Goal: Task Accomplishment & Management: Manage account settings

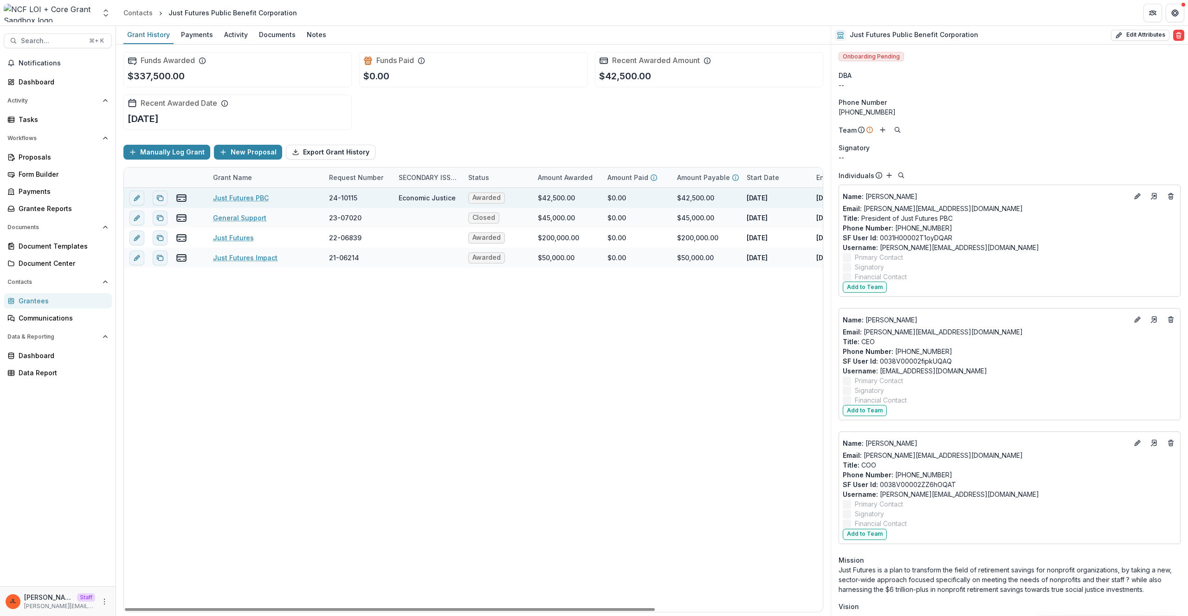
click at [245, 192] on div "Just Futures PBC" at bounding box center [265, 198] width 105 height 20
click at [248, 195] on link "Just Futures PBC" at bounding box center [241, 198] width 56 height 10
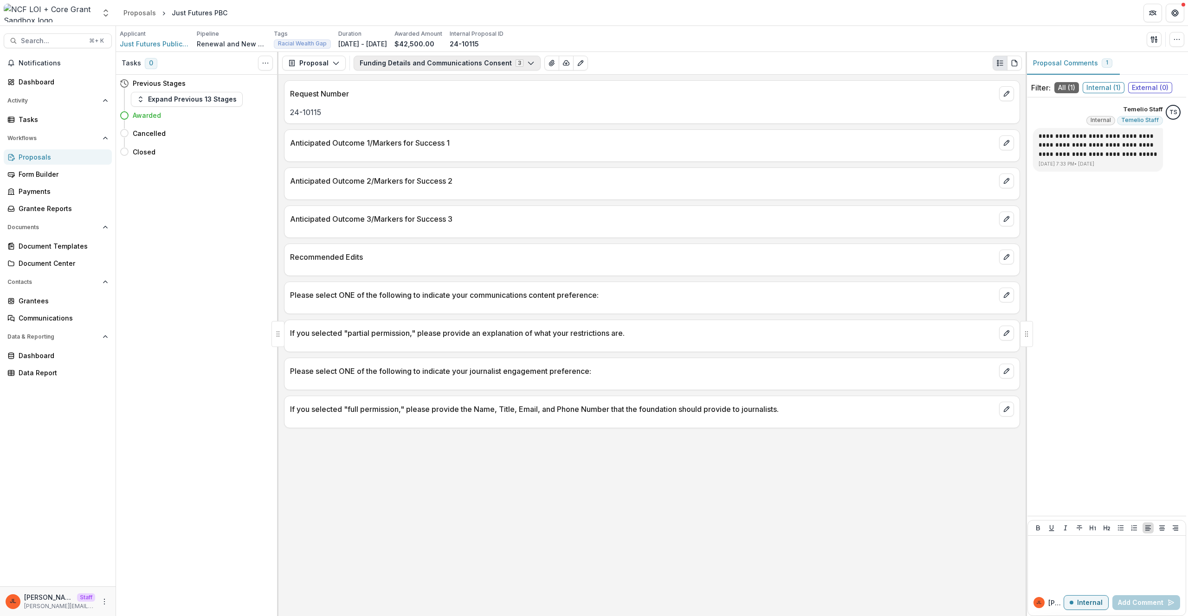
click at [412, 62] on button "Funding Details and Communications Consent 3" at bounding box center [447, 63] width 187 height 15
click at [452, 93] on span "New Request Form" at bounding box center [445, 98] width 151 height 10
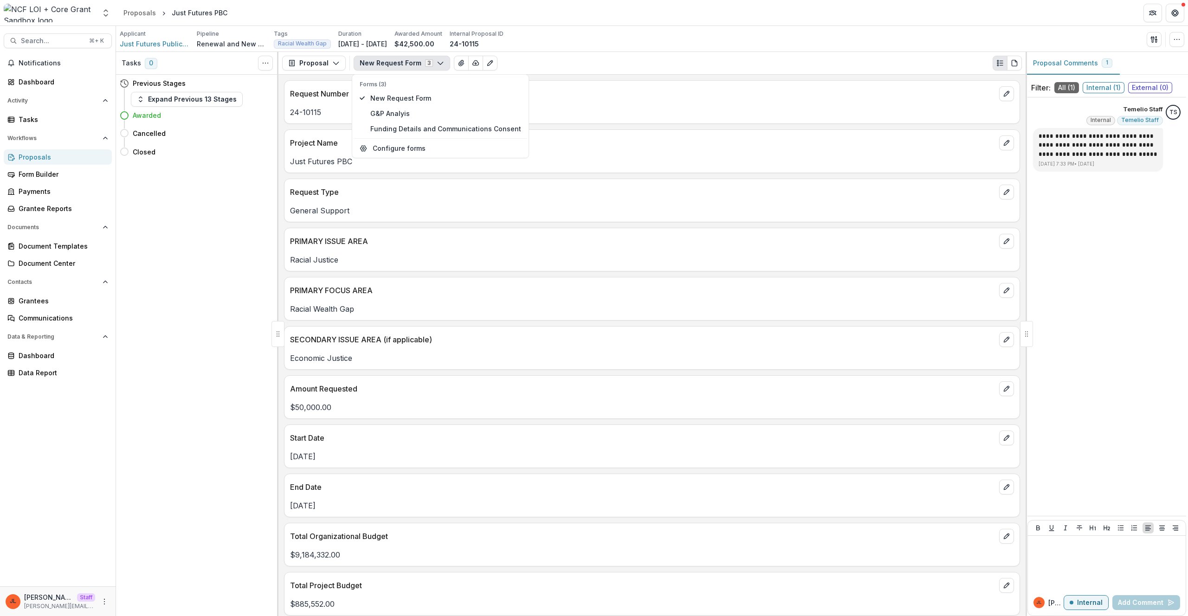
click at [609, 275] on div "Request Number 24-10115 Project Name Just Futures PBC Request Type General Supp…" at bounding box center [651, 345] width 747 height 541
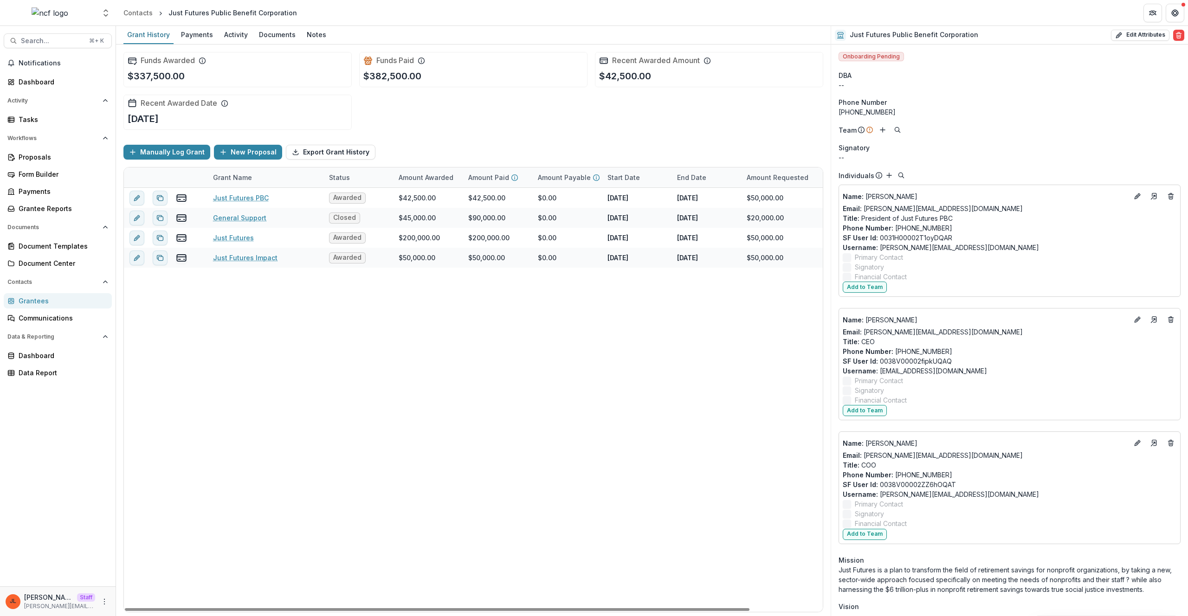
click at [322, 459] on div "Just Futures PBC Awarded $42,500.00 $42,500.00 $0.00 Dec 1, 2024 Nov 30, 2025 $…" at bounding box center [513, 400] width 779 height 424
click at [105, 601] on icon "More" at bounding box center [104, 601] width 7 height 7
click at [388, 486] on div "Just Futures PBC Awarded $42,500.00 $42,500.00 $0.00 Dec 1, 2024 Nov 30, 2025 $…" at bounding box center [513, 400] width 779 height 424
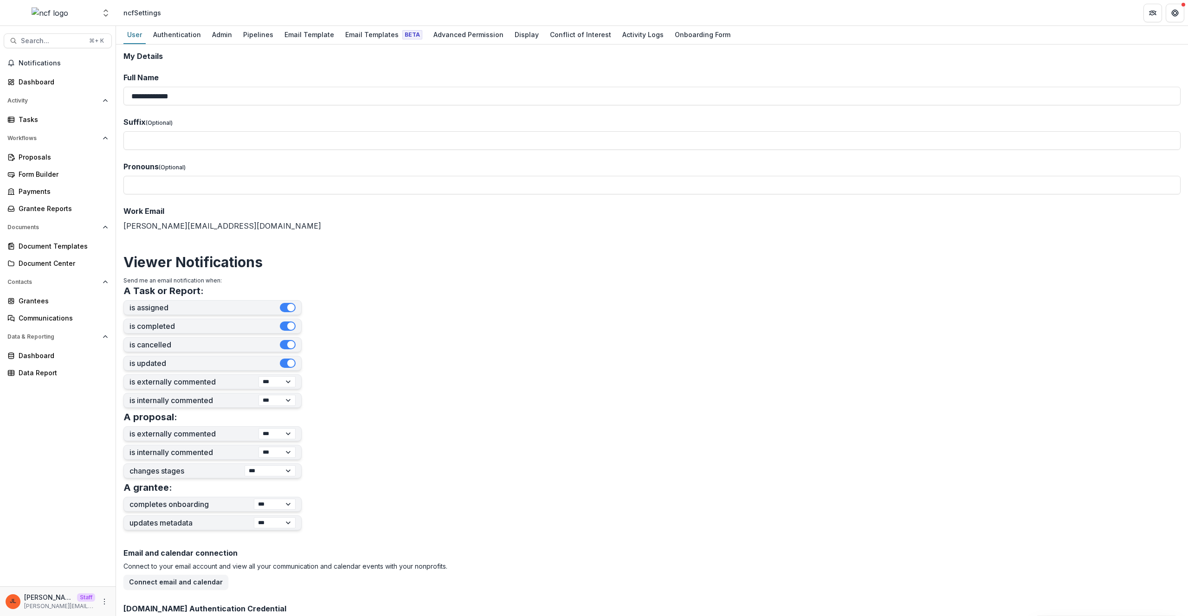
click at [518, 48] on div "**********" at bounding box center [652, 331] width 1072 height 572
click at [512, 43] on link "Display" at bounding box center [527, 35] width 32 height 18
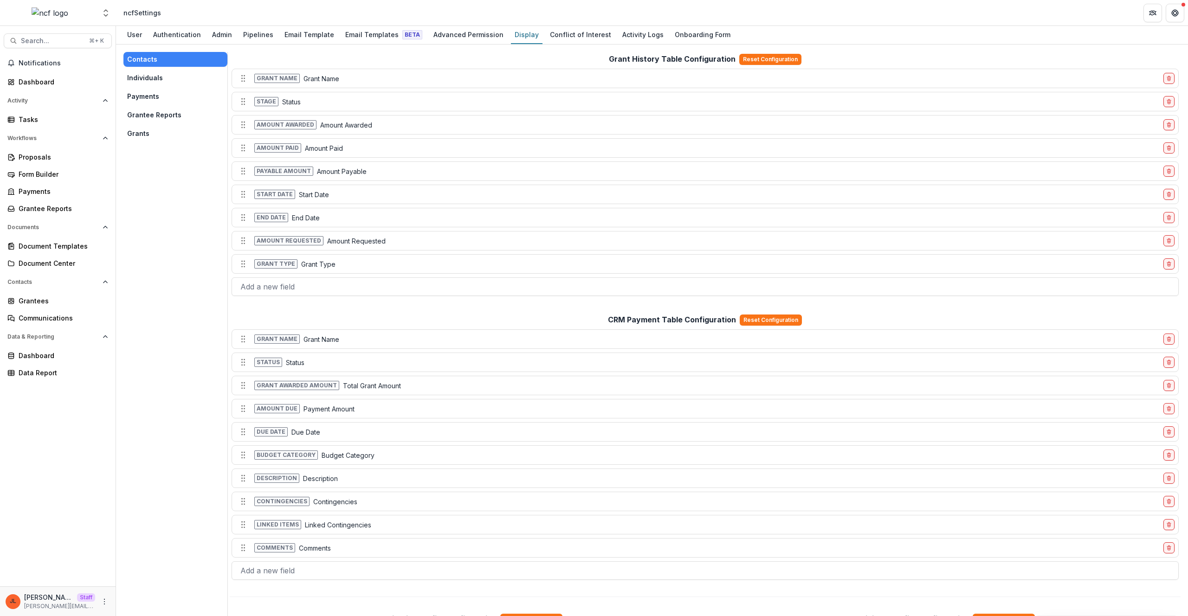
click at [158, 140] on button "Grants" at bounding box center [175, 133] width 104 height 15
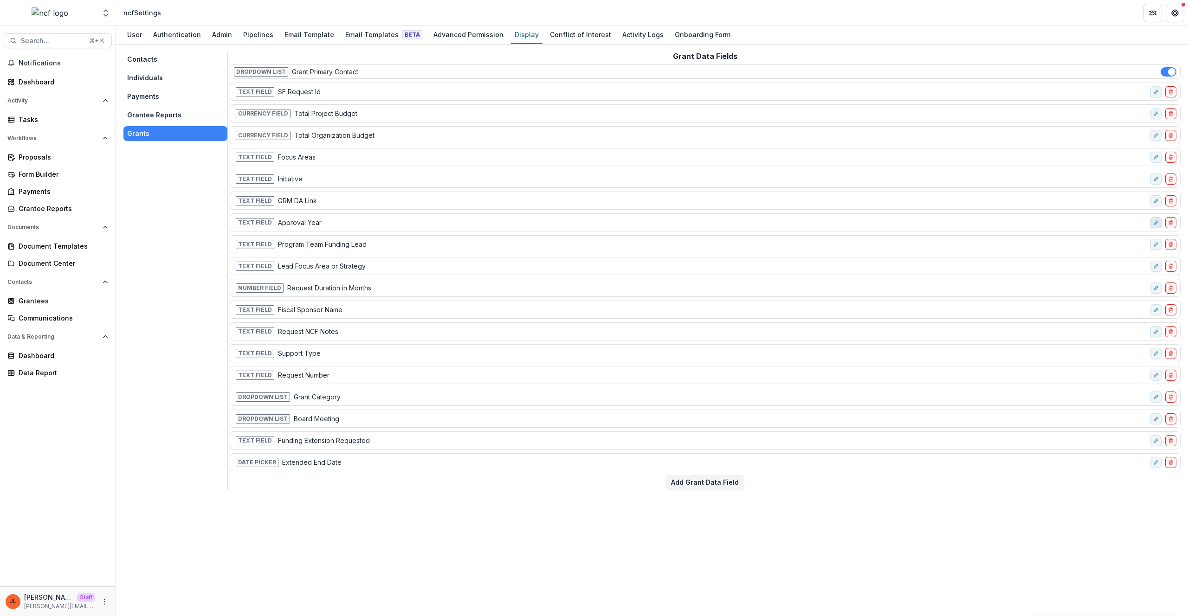
click at [1152, 221] on button "edit-field-row" at bounding box center [1155, 222] width 11 height 11
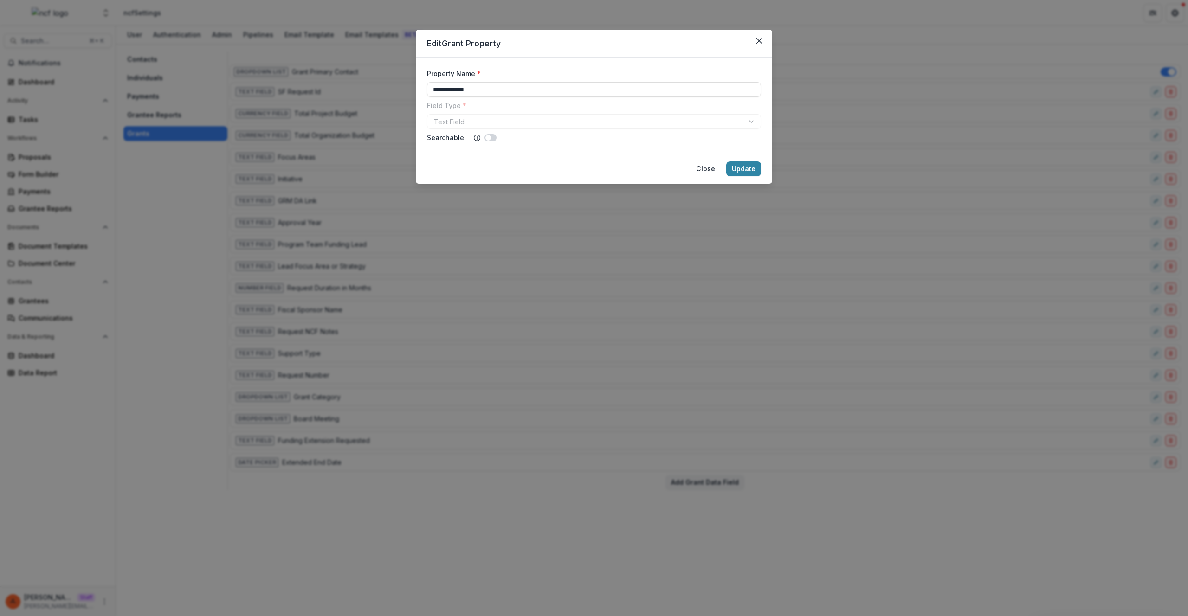
click at [1105, 241] on div "**********" at bounding box center [594, 308] width 1188 height 616
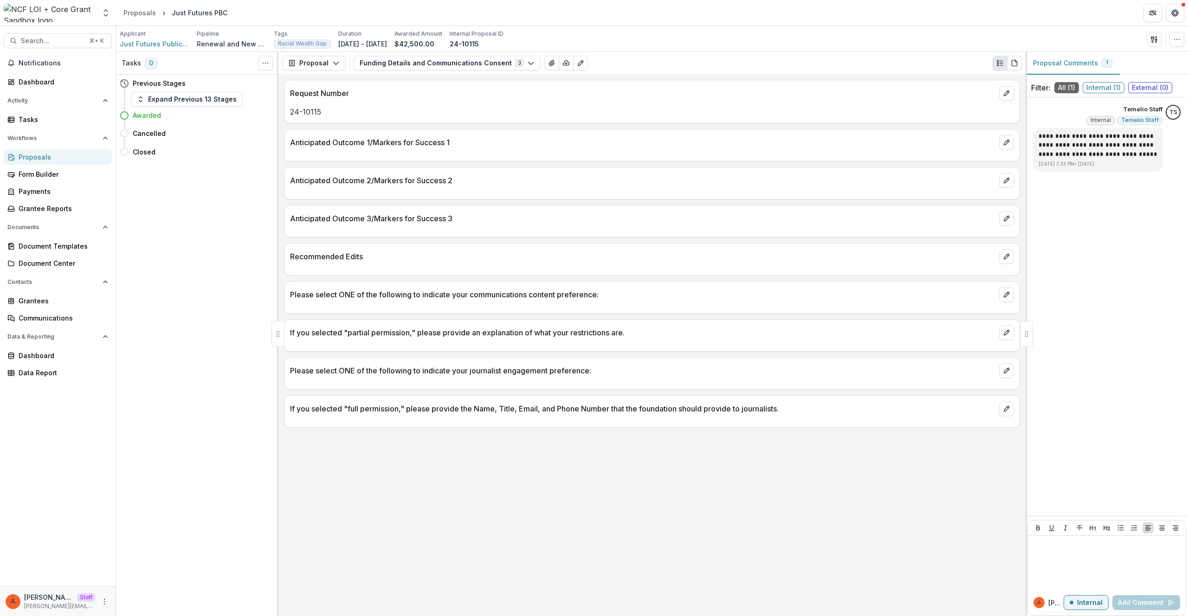
click at [572, 145] on p "Anticipated Outcome 1/Markers for Success 1" at bounding box center [642, 142] width 705 height 11
click at [404, 67] on button "Funding Details and Communications Consent 3" at bounding box center [447, 63] width 187 height 15
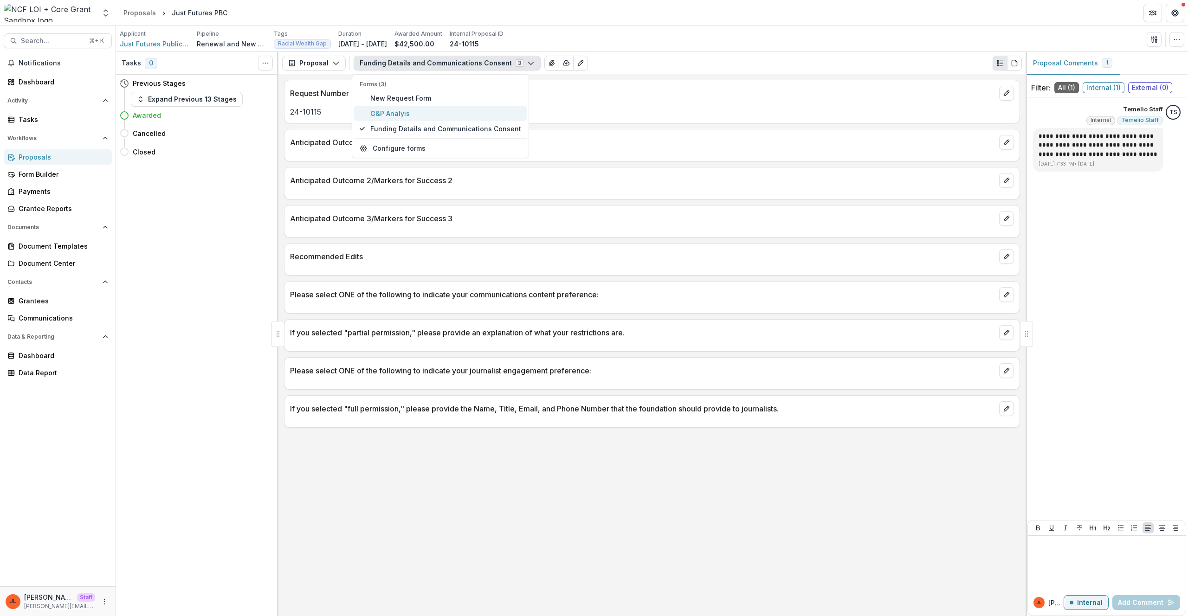
click at [404, 114] on span "G&P Analyis" at bounding box center [445, 114] width 151 height 10
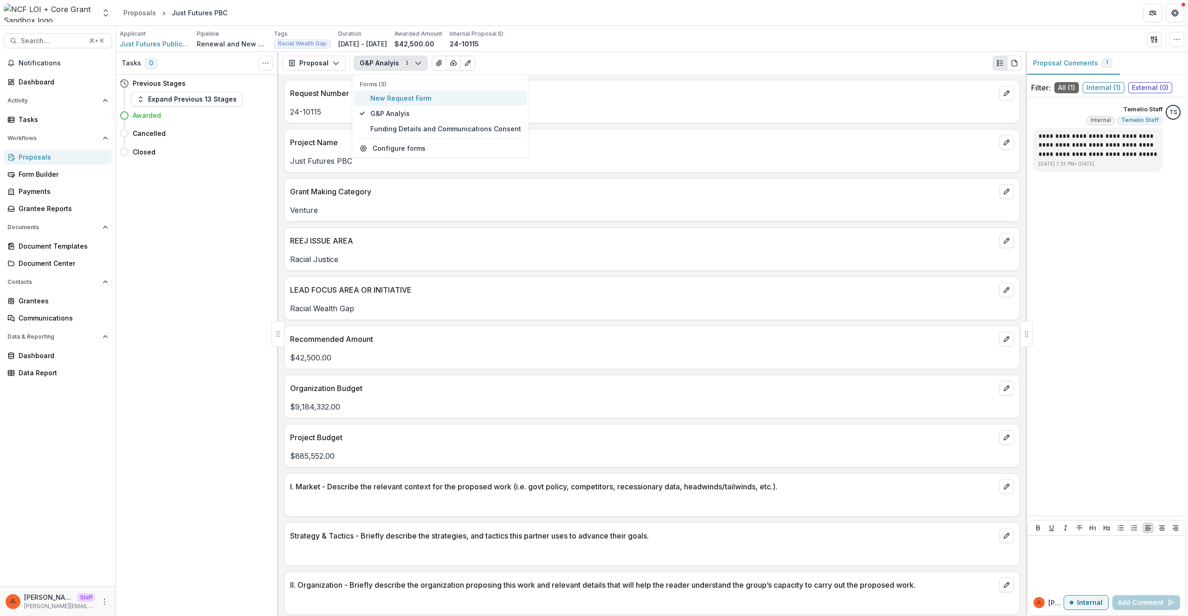
click at [404, 100] on span "New Request Form" at bounding box center [445, 98] width 151 height 10
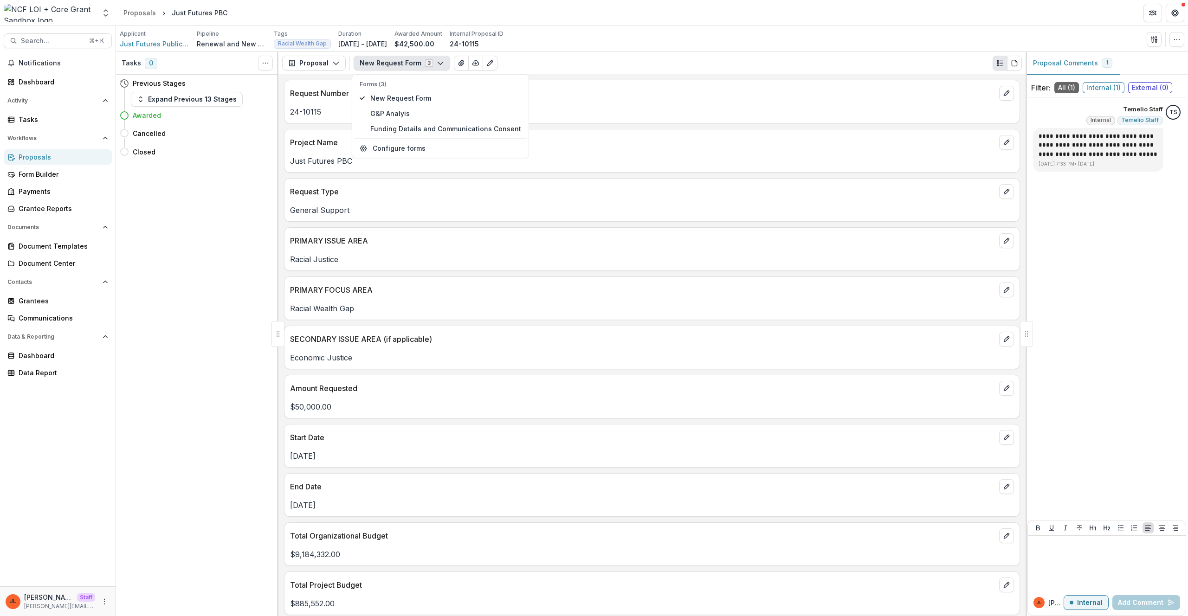
click at [675, 215] on p "General Support" at bounding box center [652, 210] width 724 height 11
click at [404, 68] on button "New Request Form 3" at bounding box center [402, 63] width 97 height 15
click at [408, 112] on span "G&P Analyis" at bounding box center [445, 114] width 151 height 10
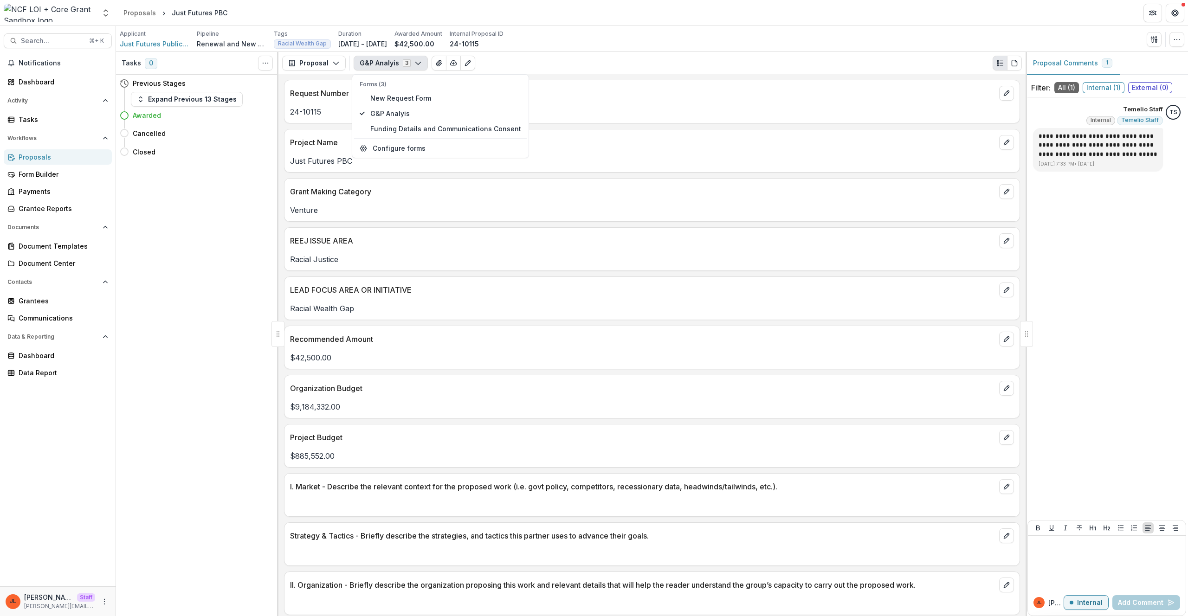
click at [650, 281] on div "LEAD FOCUS AREA OR INITIATIVE" at bounding box center [651, 287] width 735 height 20
click at [625, 290] on p "LEAD FOCUS AREA OR INITIATIVE" at bounding box center [642, 289] width 705 height 11
click at [620, 308] on p "Racial Wealth Gap" at bounding box center [652, 308] width 724 height 11
click at [1180, 41] on button "button" at bounding box center [1176, 39] width 15 height 15
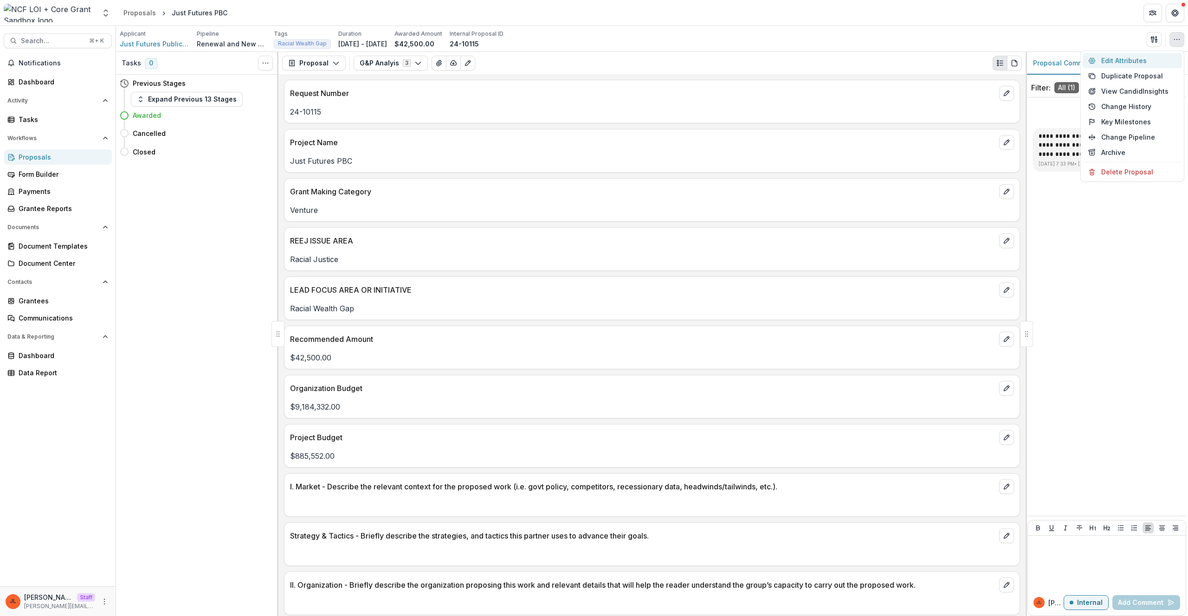
click at [1140, 59] on button "Edit Attributes" at bounding box center [1131, 60] width 99 height 15
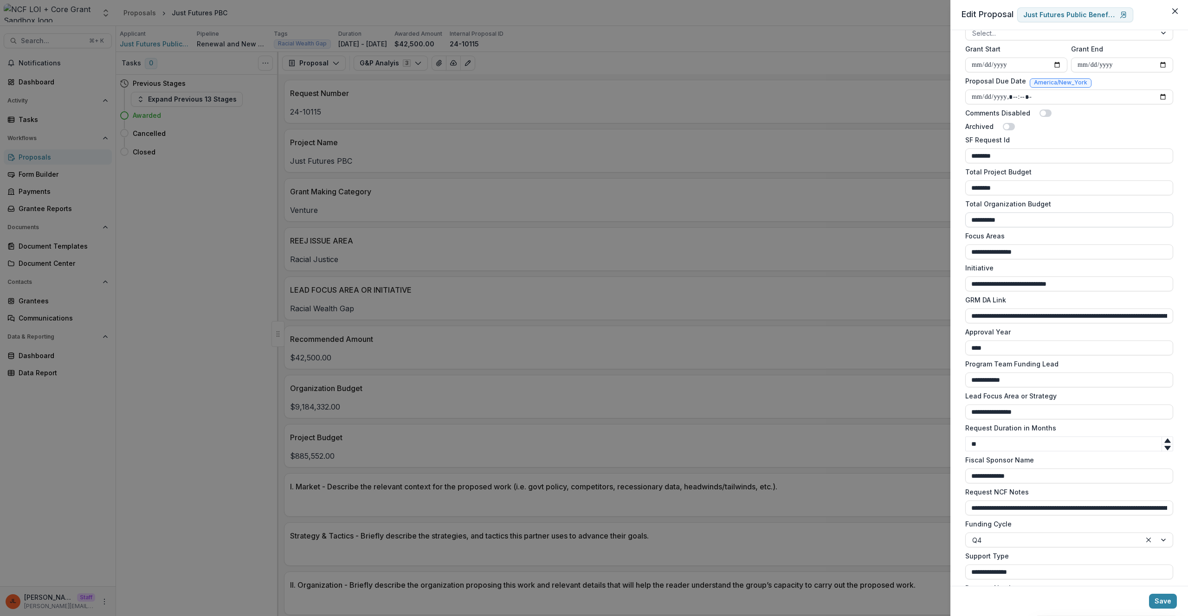
scroll to position [538, 0]
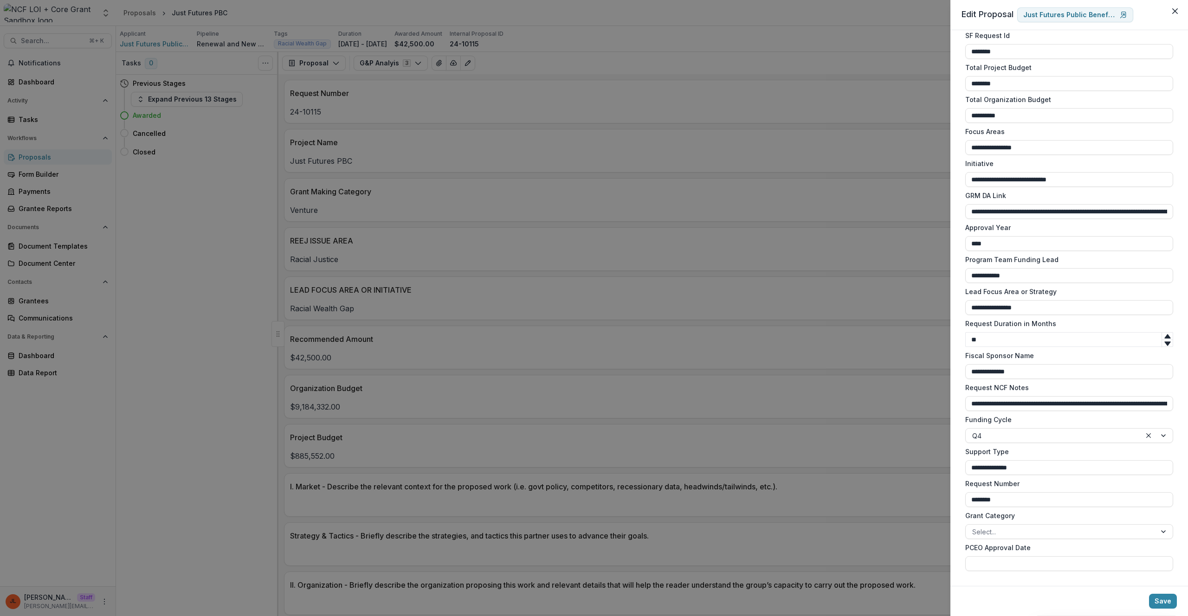
click at [488, 289] on div "**********" at bounding box center [594, 308] width 1188 height 616
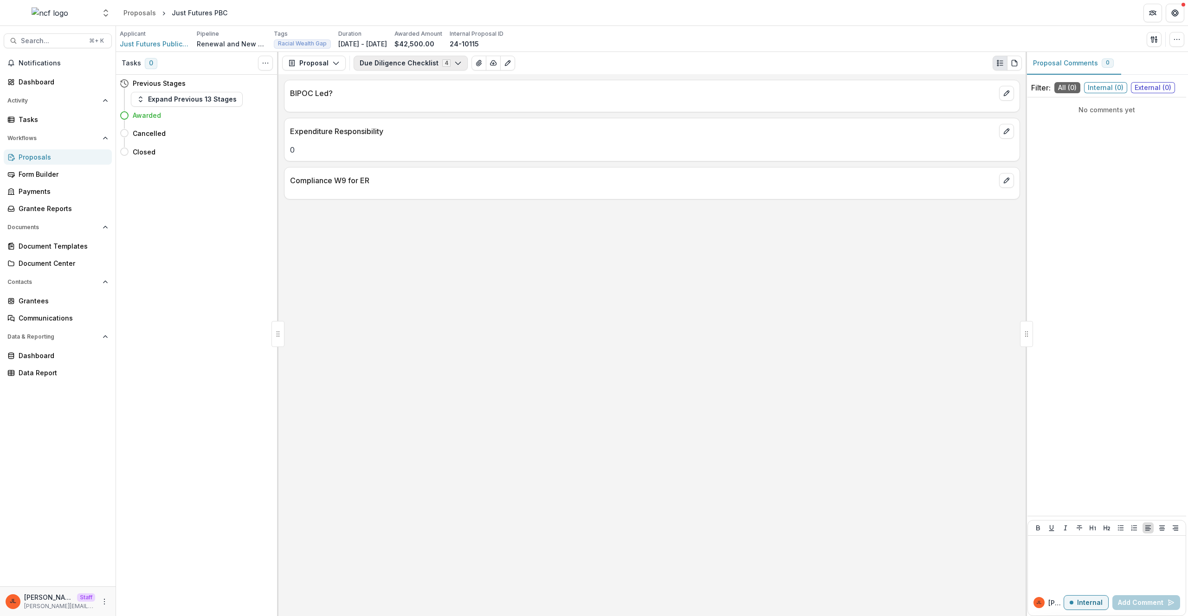
click at [383, 62] on button "Due Diligence Checklist 4" at bounding box center [411, 63] width 114 height 15
click at [394, 118] on span "Staff Analysis" at bounding box center [412, 114] width 85 height 10
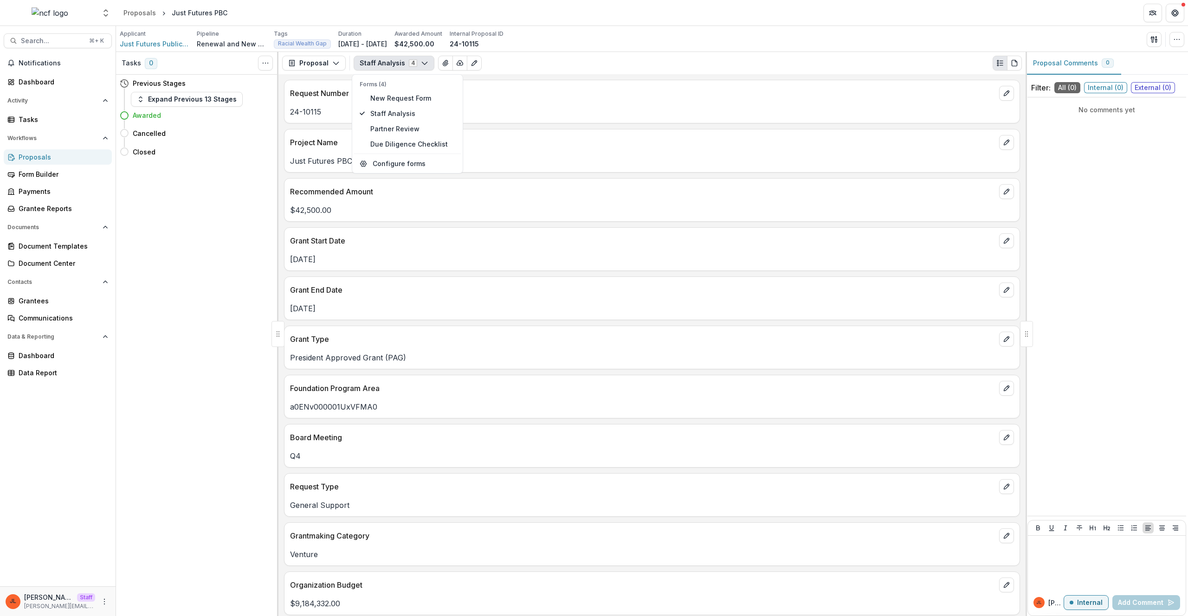
click at [692, 192] on p "Recommended Amount" at bounding box center [642, 191] width 705 height 11
click at [374, 60] on button "Staff Analysis 4" at bounding box center [394, 63] width 81 height 15
click at [748, 116] on p "24-10115" at bounding box center [652, 111] width 724 height 11
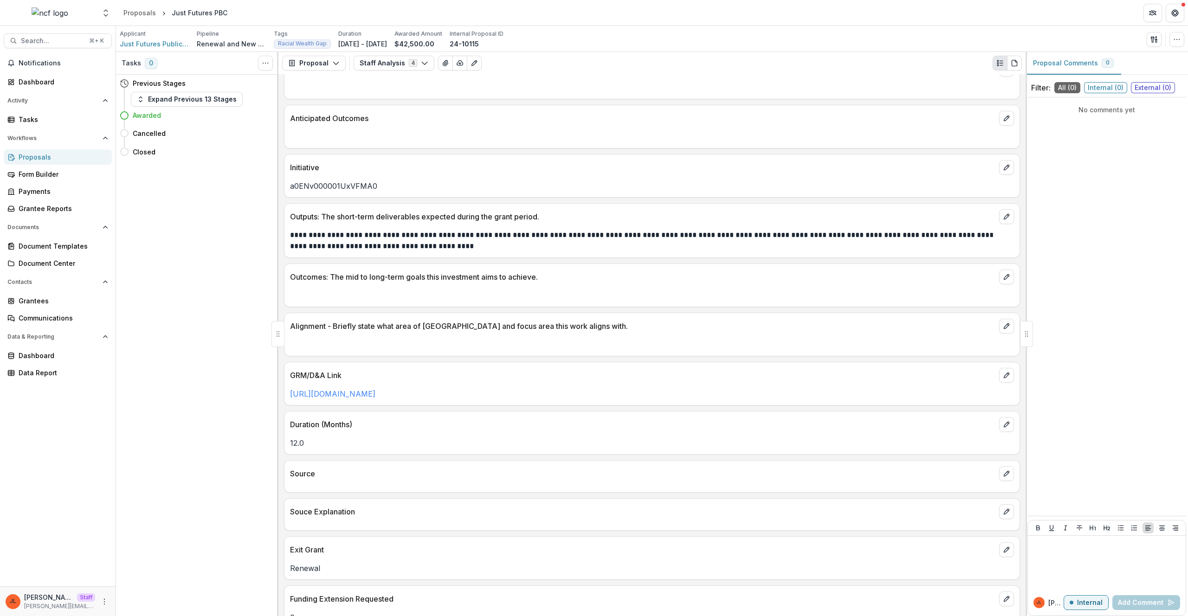
scroll to position [1491, 0]
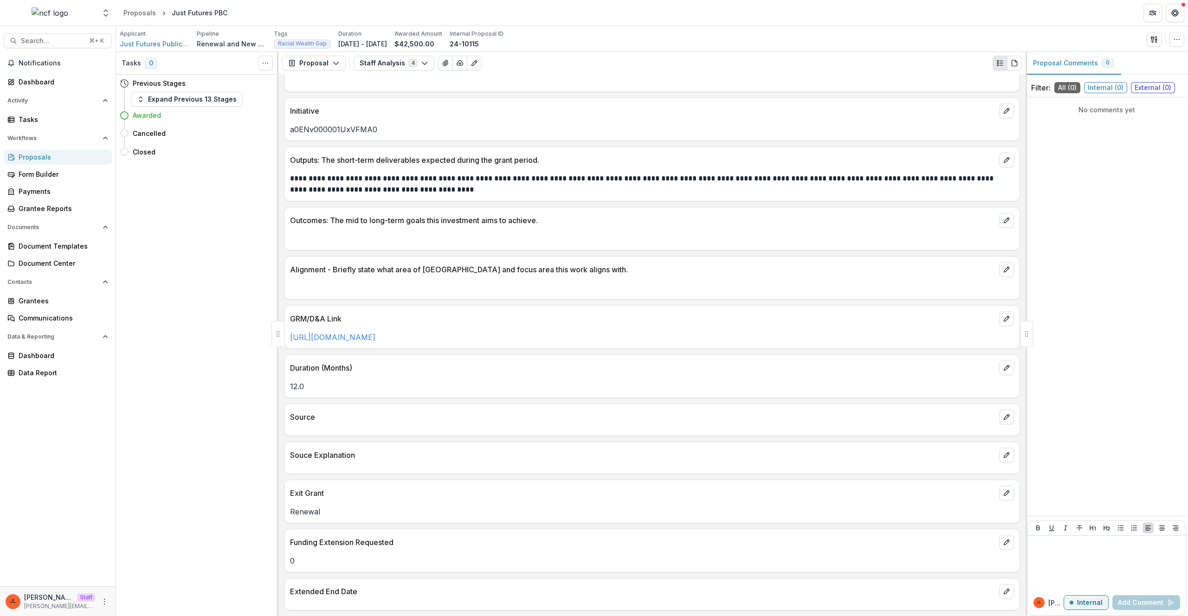
click at [828, 378] on div "12.0" at bounding box center [651, 383] width 735 height 17
click at [1005, 367] on icon "edit" at bounding box center [1006, 368] width 5 height 5
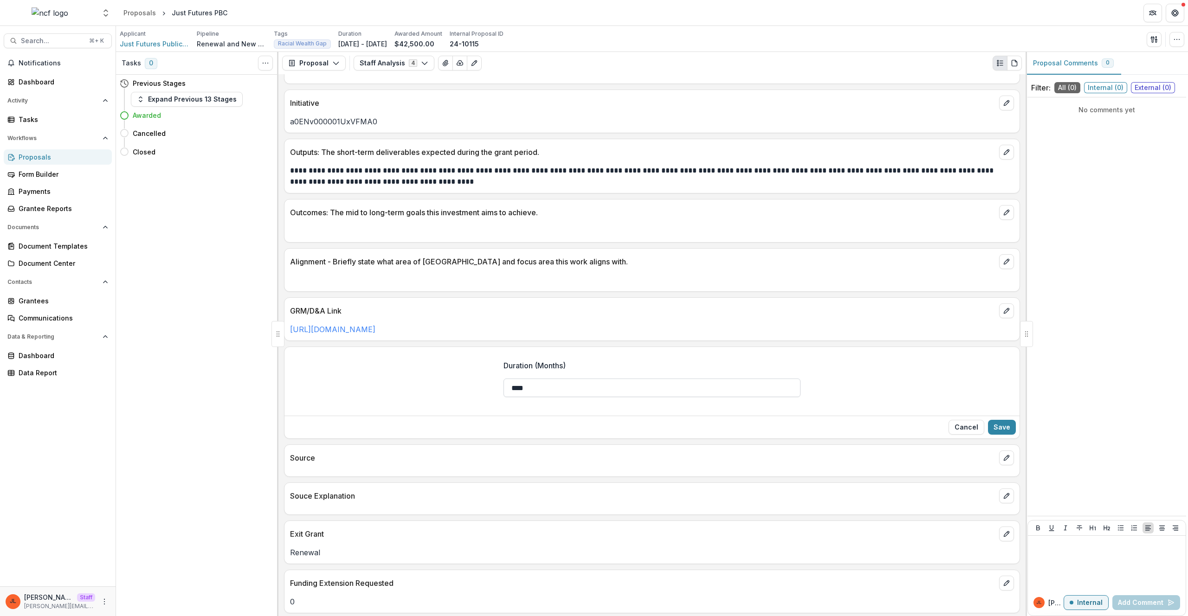
click at [551, 397] on input "****" at bounding box center [651, 388] width 297 height 19
click at [443, 399] on div "Duration (Months) ****" at bounding box center [651, 382] width 735 height 59
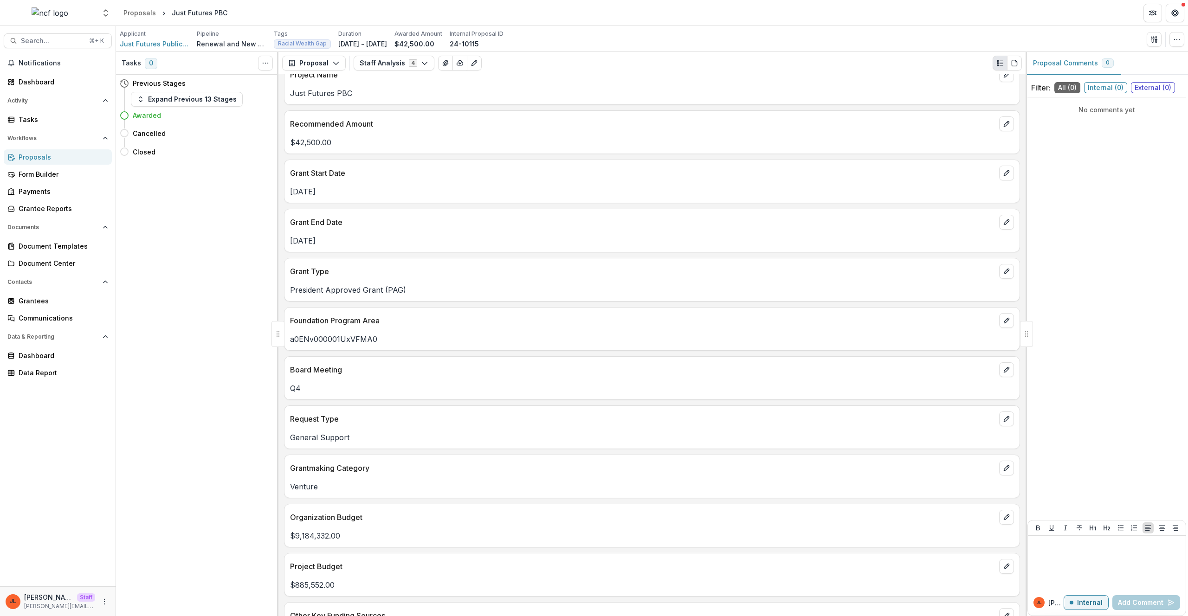
scroll to position [0, 0]
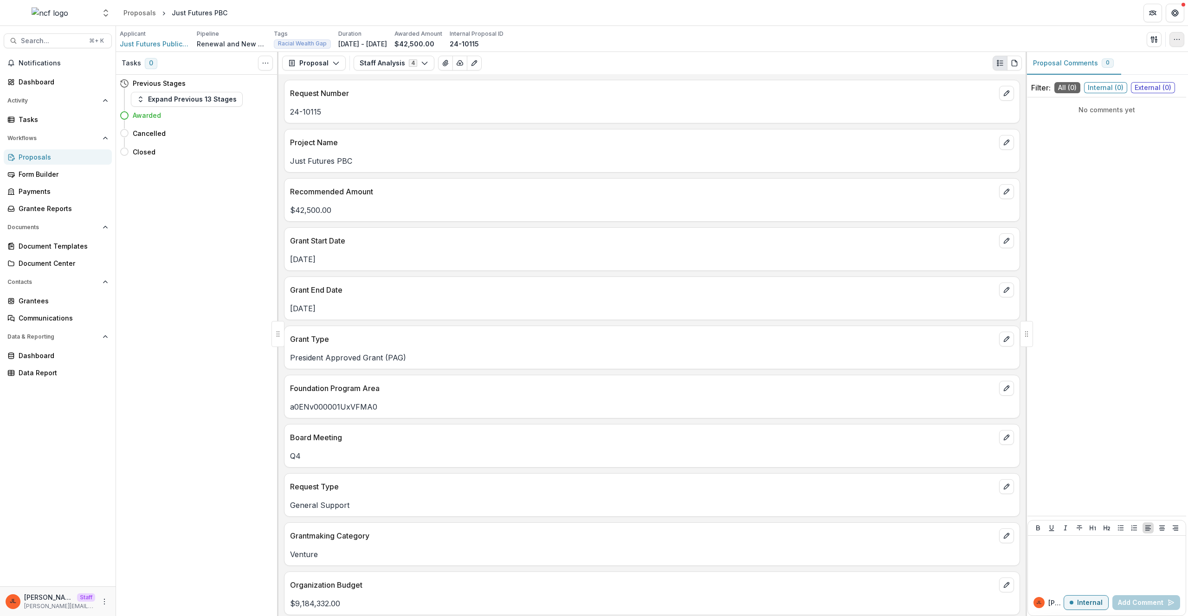
click at [1175, 40] on icon "button" at bounding box center [1176, 39] width 7 height 7
click at [1138, 60] on button "Edit Attributes" at bounding box center [1131, 60] width 99 height 15
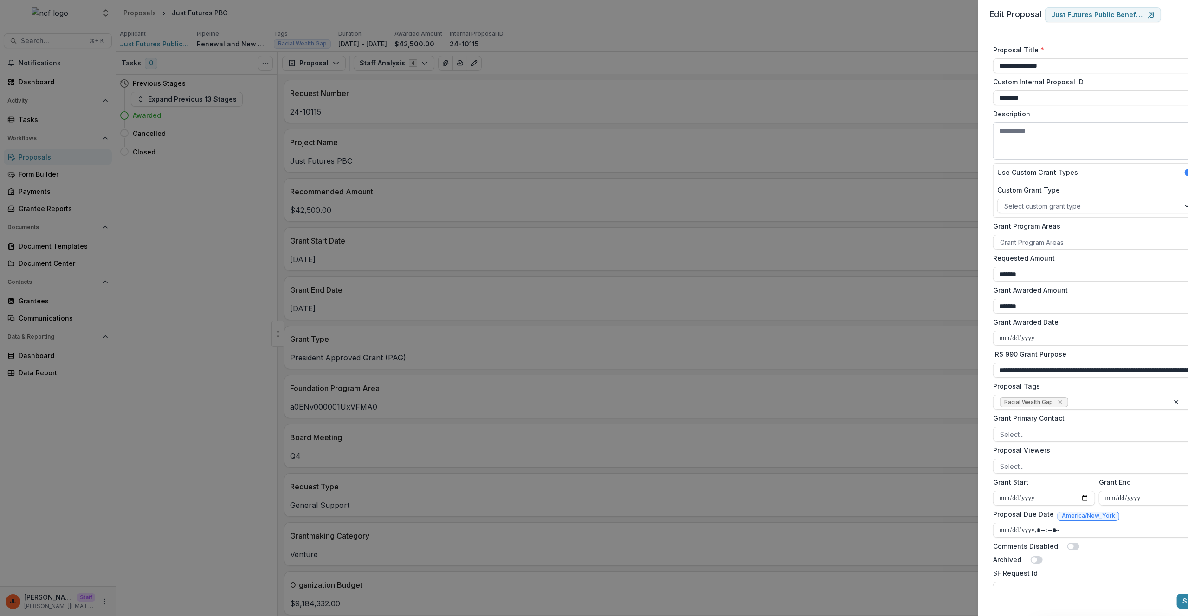
type input "********"
type input "**********"
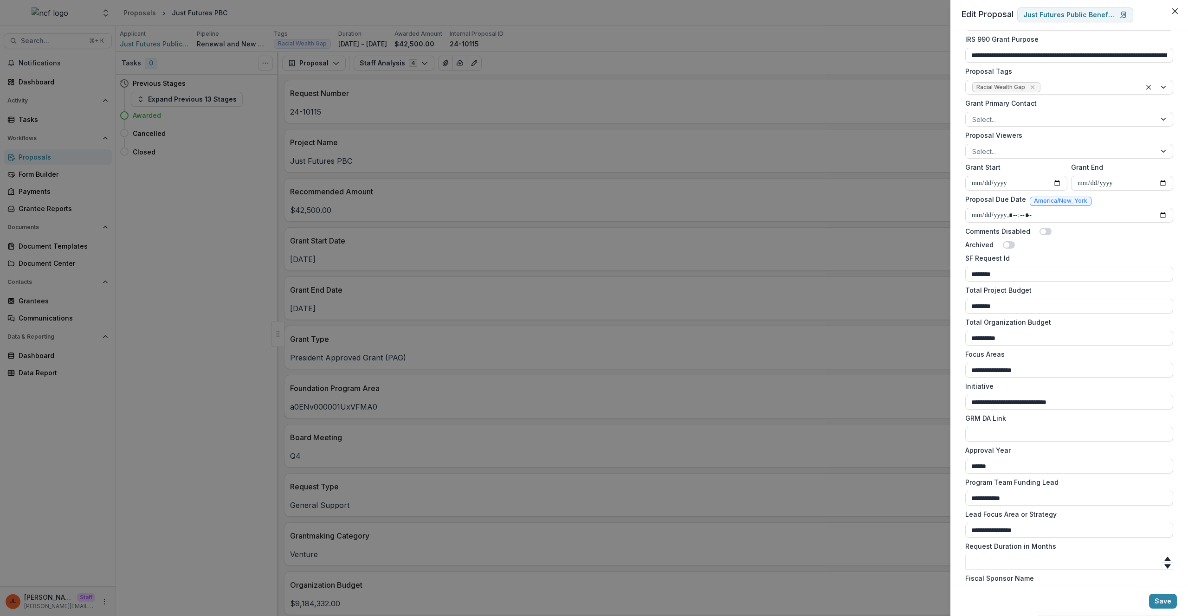
scroll to position [570, 0]
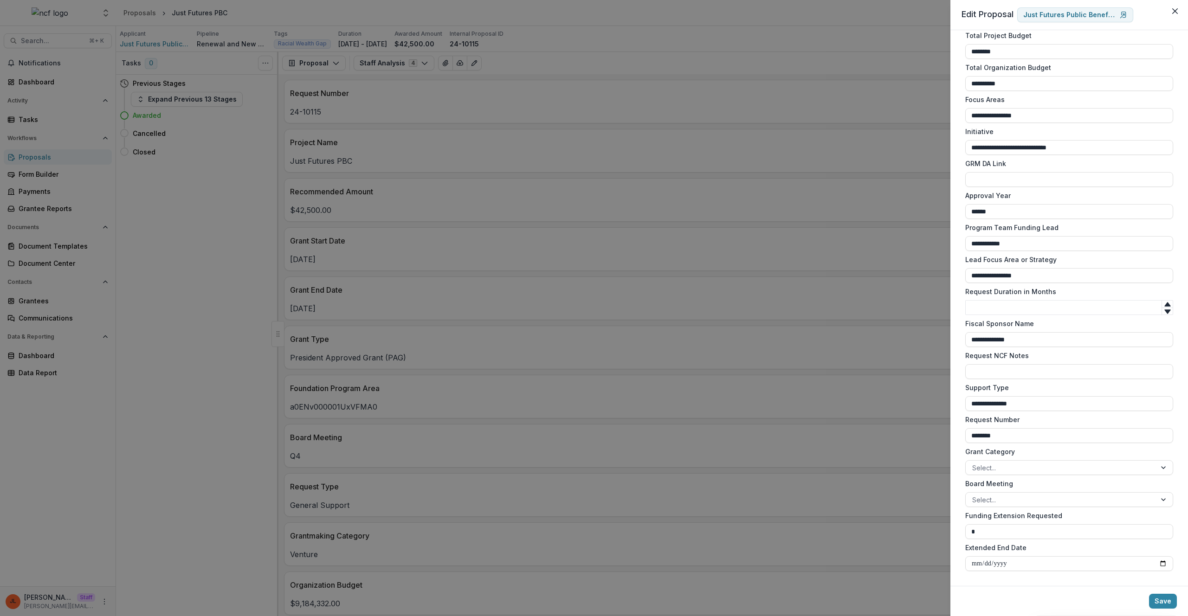
click at [744, 240] on div "**********" at bounding box center [594, 308] width 1188 height 616
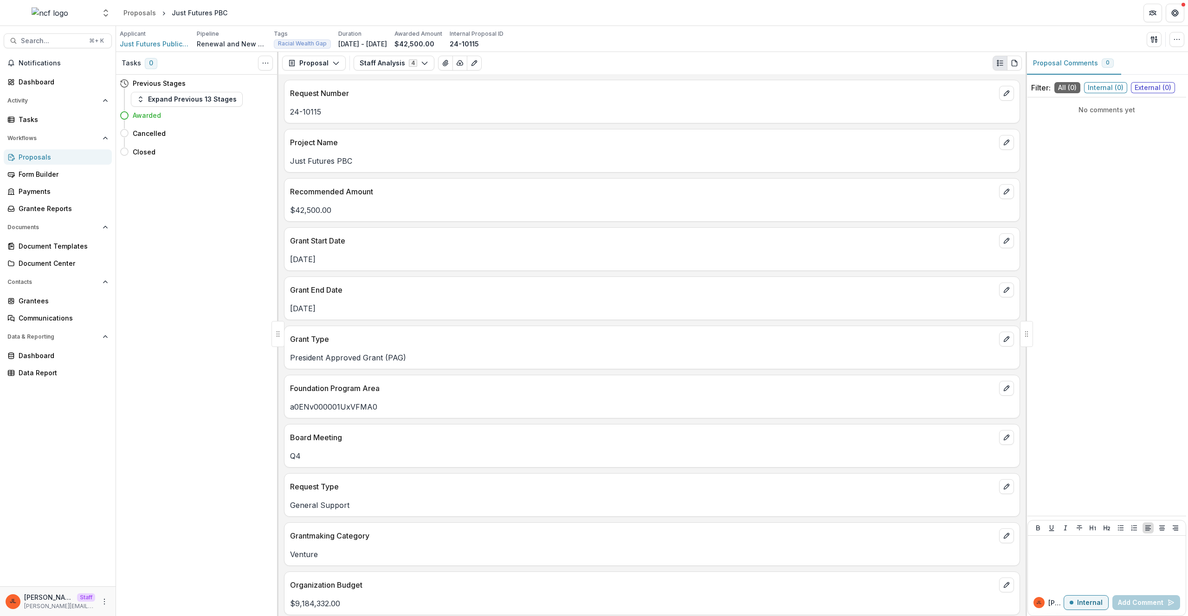
click at [482, 238] on p "Grant Start Date" at bounding box center [642, 240] width 705 height 11
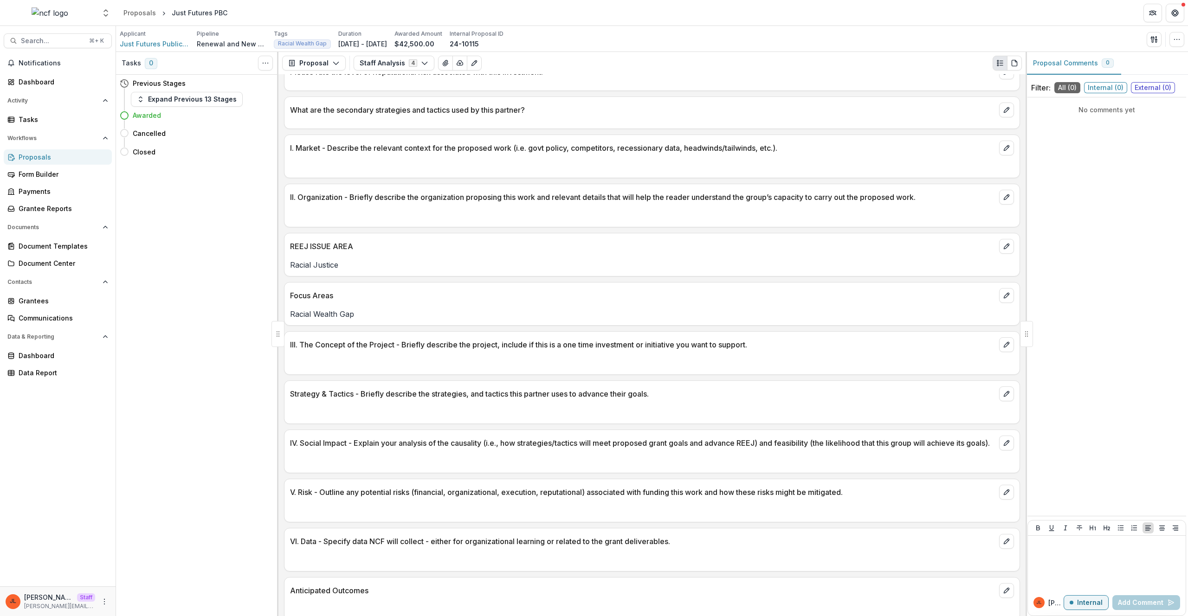
scroll to position [1256, 0]
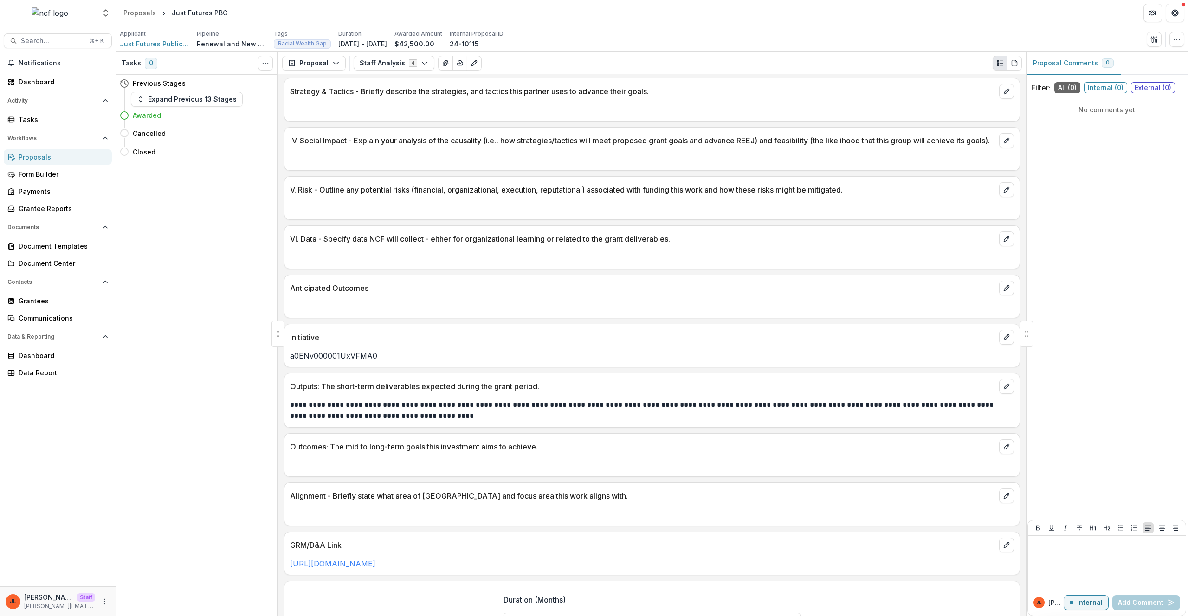
click at [340, 357] on div "a0ENv000001UxVFMA0" at bounding box center [651, 353] width 735 height 17
click at [342, 361] on p "a0ENv000001UxVFMA0" at bounding box center [652, 355] width 724 height 11
copy p "a0ENv000001UxVFMA0"
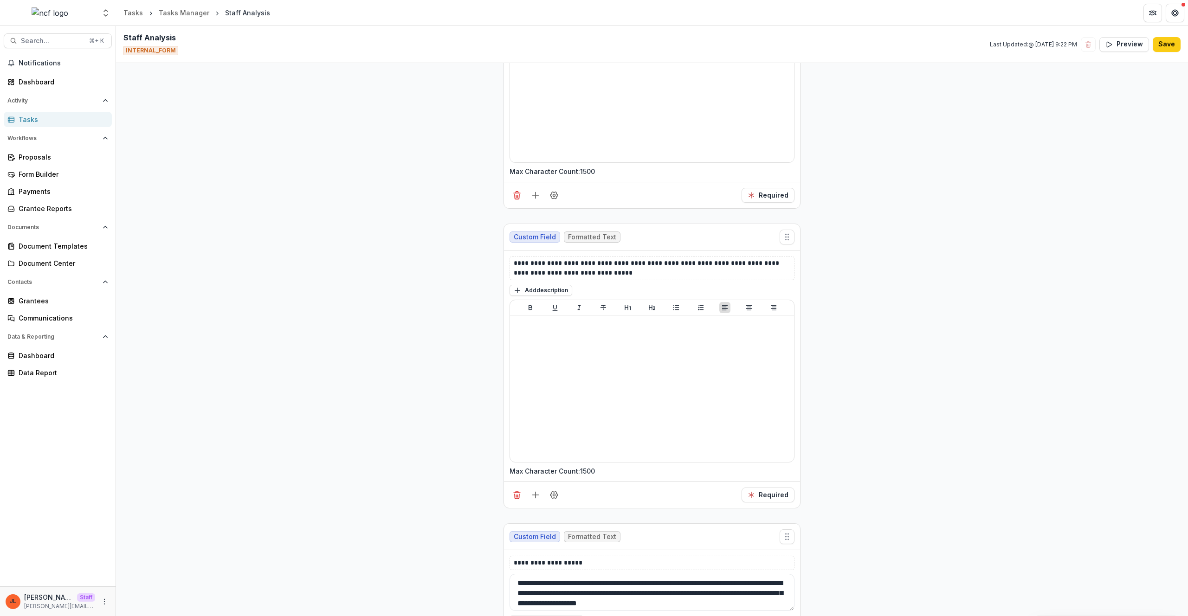
scroll to position [11768, 0]
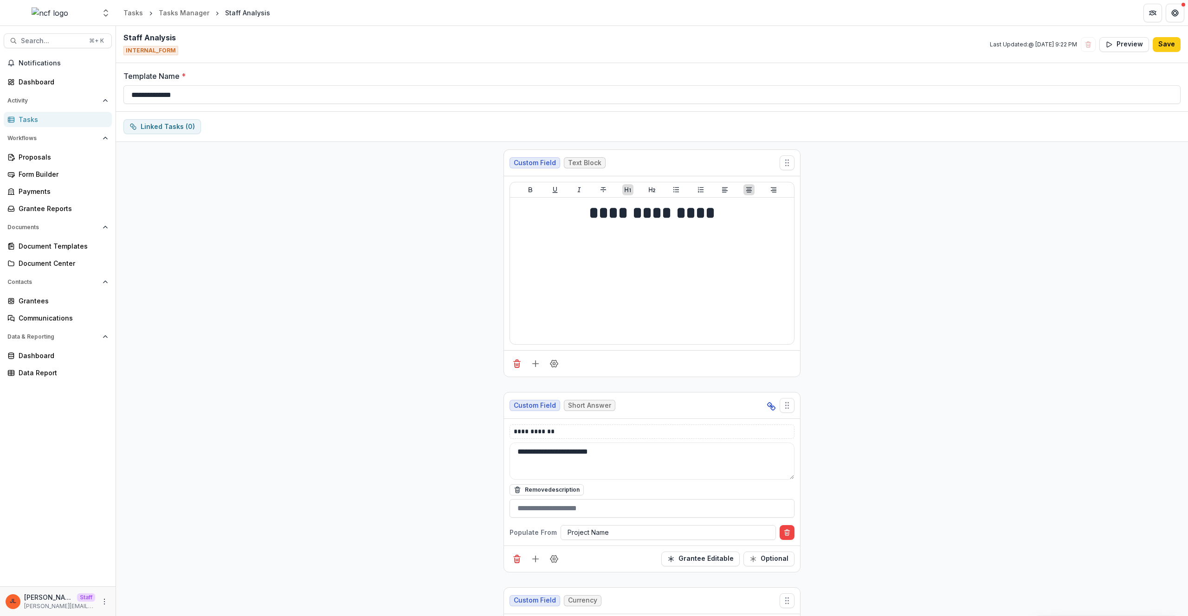
scroll to position [11768, 0]
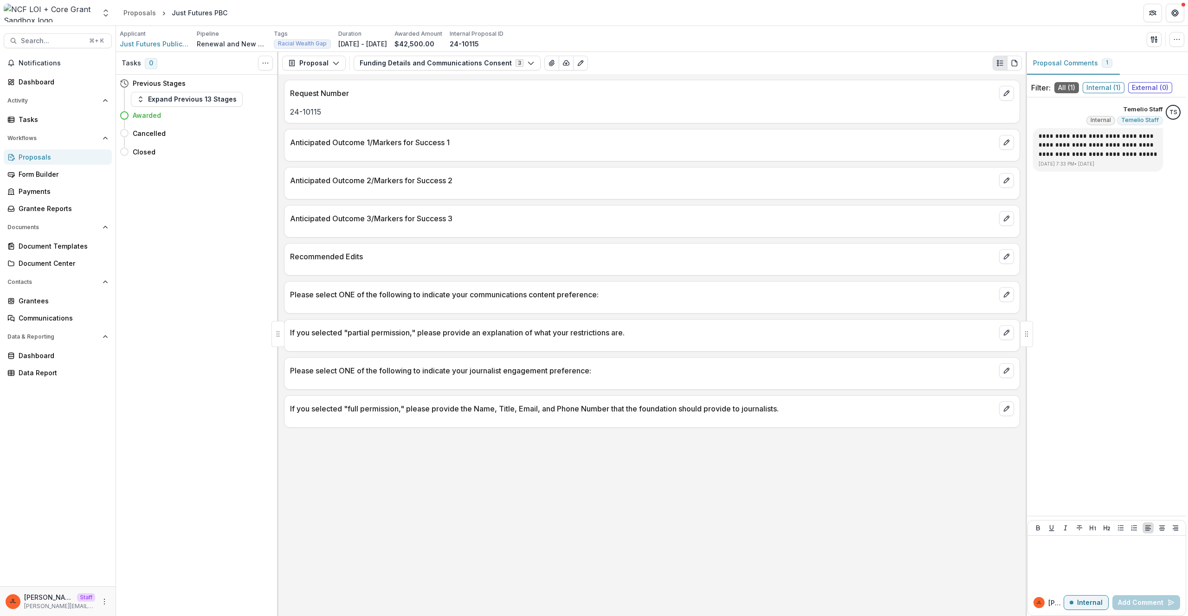
click at [779, 185] on p "Anticipated Outcome 2/Markers for Success 2" at bounding box center [642, 180] width 705 height 11
click at [462, 61] on button "Funding Details and Communications Consent 3" at bounding box center [447, 63] width 187 height 15
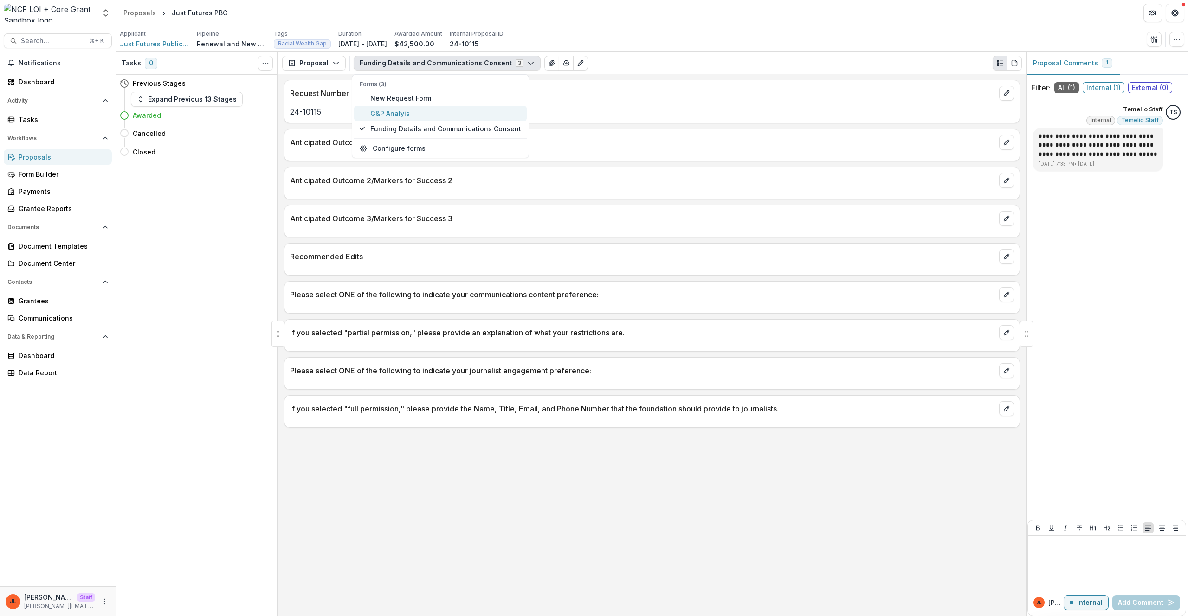
click at [442, 111] on span "G&P Analyis" at bounding box center [445, 114] width 151 height 10
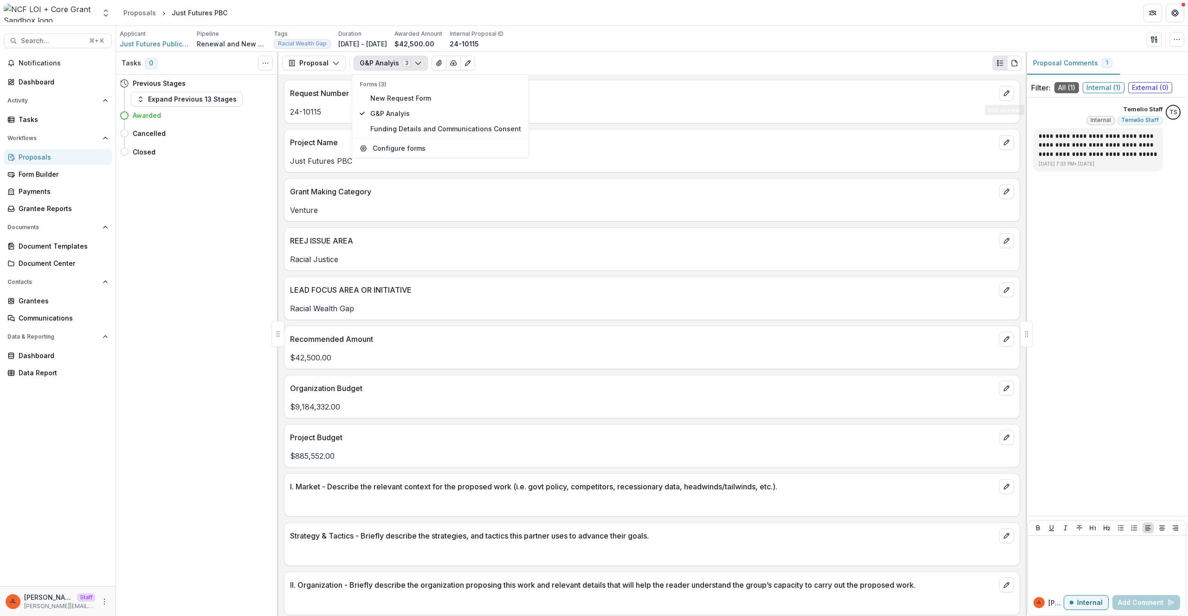
click at [672, 234] on div "REEJ ISSUE AREA" at bounding box center [651, 238] width 735 height 20
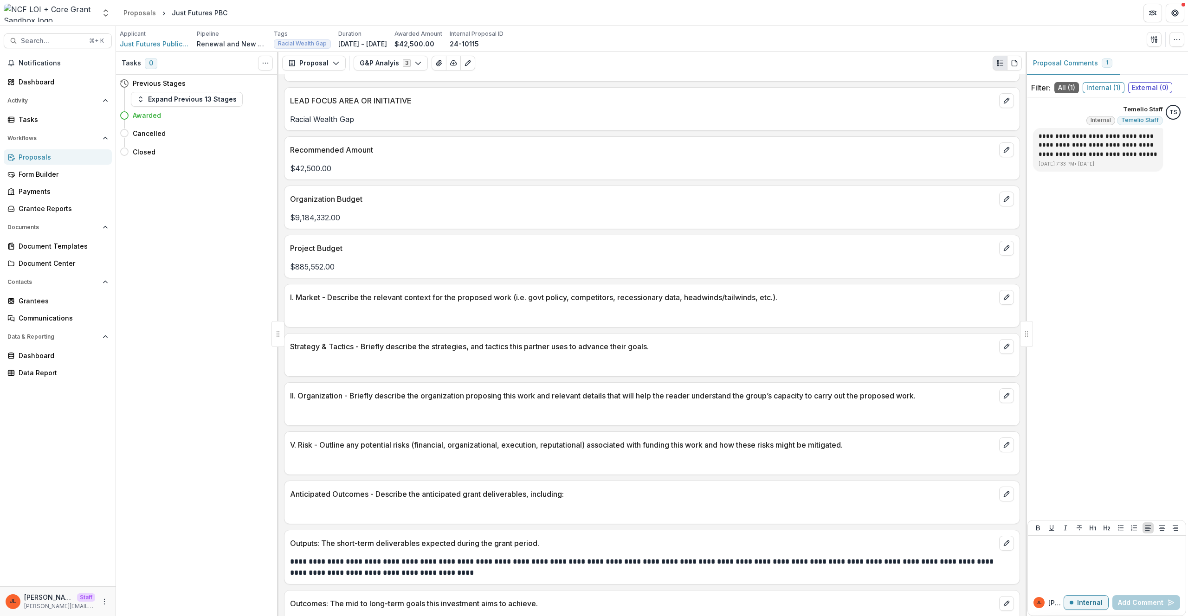
scroll to position [146, 0]
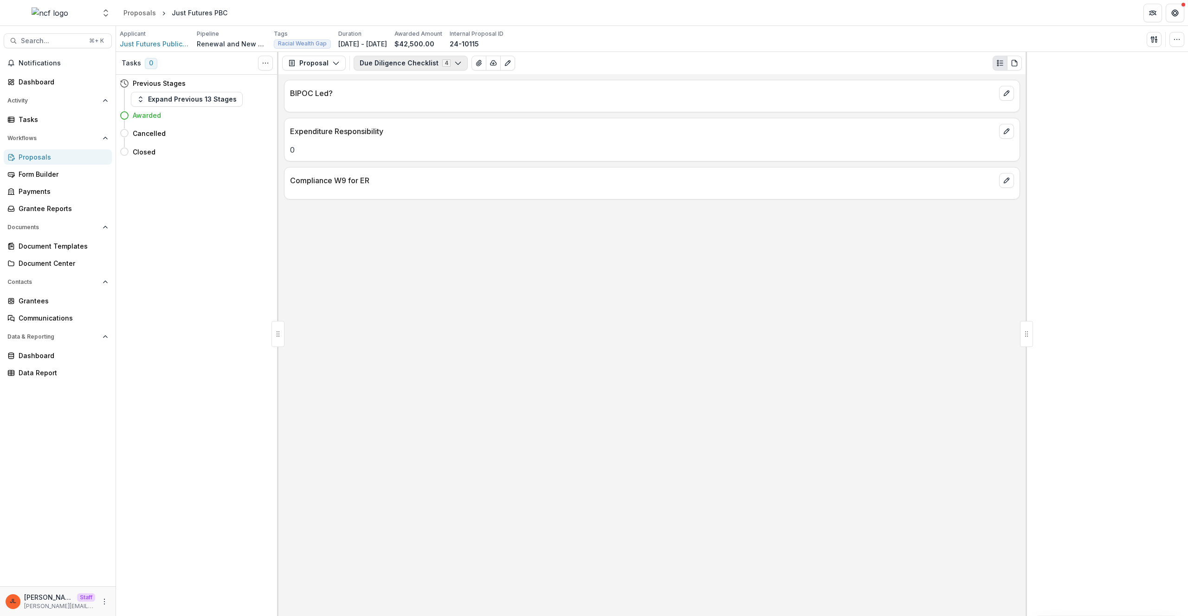
click at [381, 69] on button "Due Diligence Checklist 4" at bounding box center [411, 63] width 114 height 15
click at [396, 116] on span "Staff Analysis" at bounding box center [412, 114] width 85 height 10
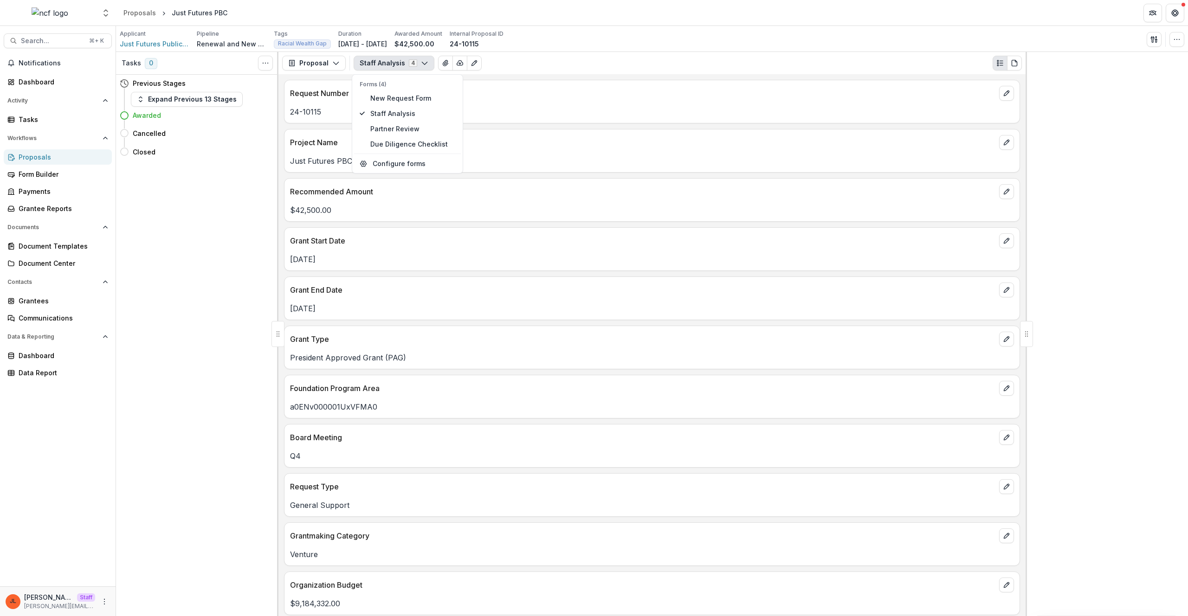
click at [519, 142] on p "Project Name" at bounding box center [642, 142] width 705 height 11
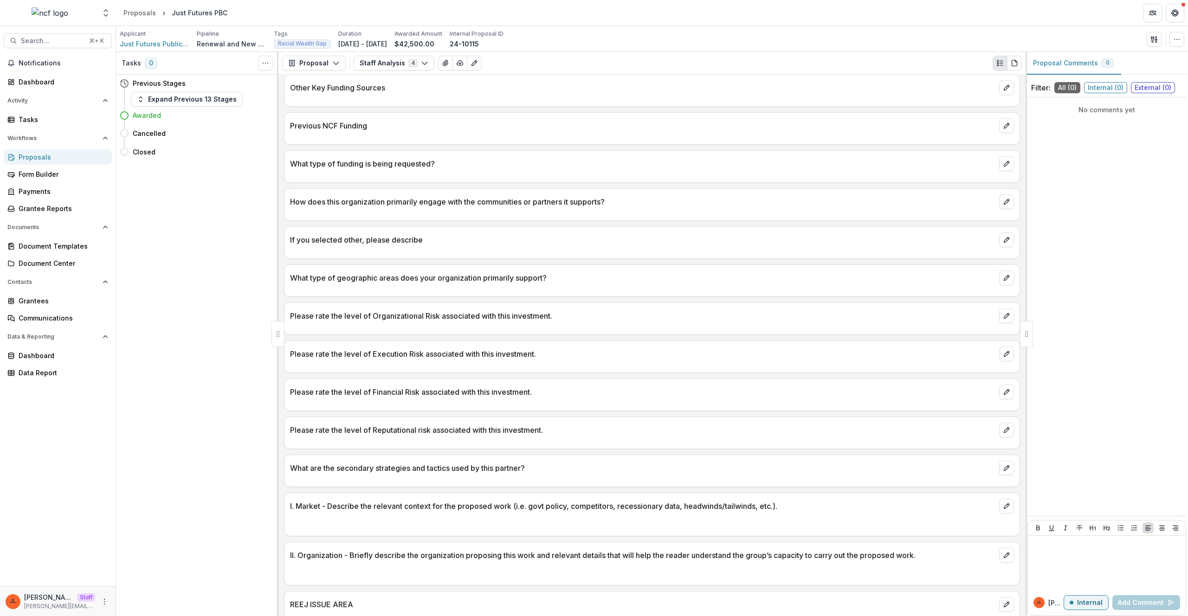
scroll to position [545, 0]
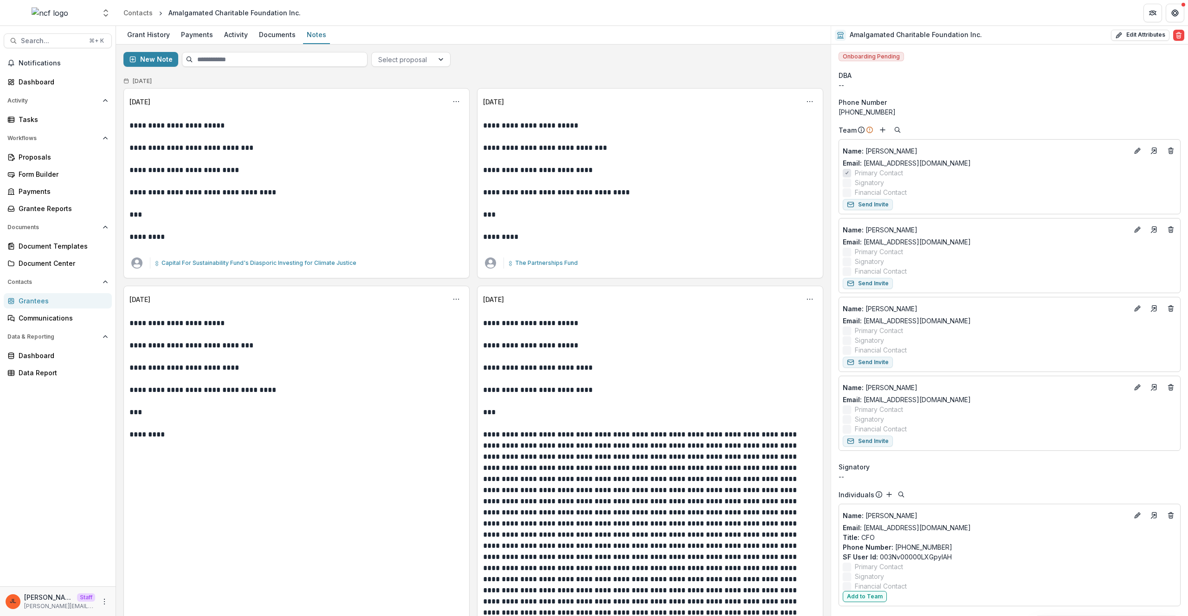
scroll to position [52, 0]
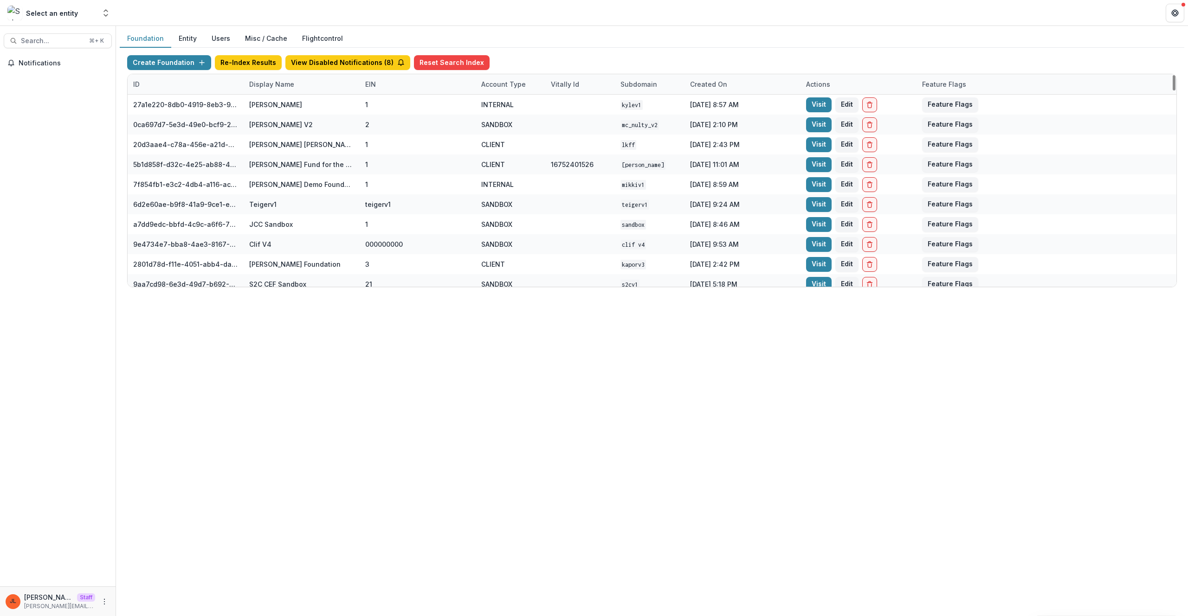
click at [356, 404] on div "Foundation Entity Users Misc / Cache Flightcontrol Create Foundation Re-Index R…" at bounding box center [652, 321] width 1072 height 590
click at [264, 88] on div "Display Name" at bounding box center [272, 84] width 56 height 10
click at [283, 109] on input at bounding box center [300, 105] width 111 height 15
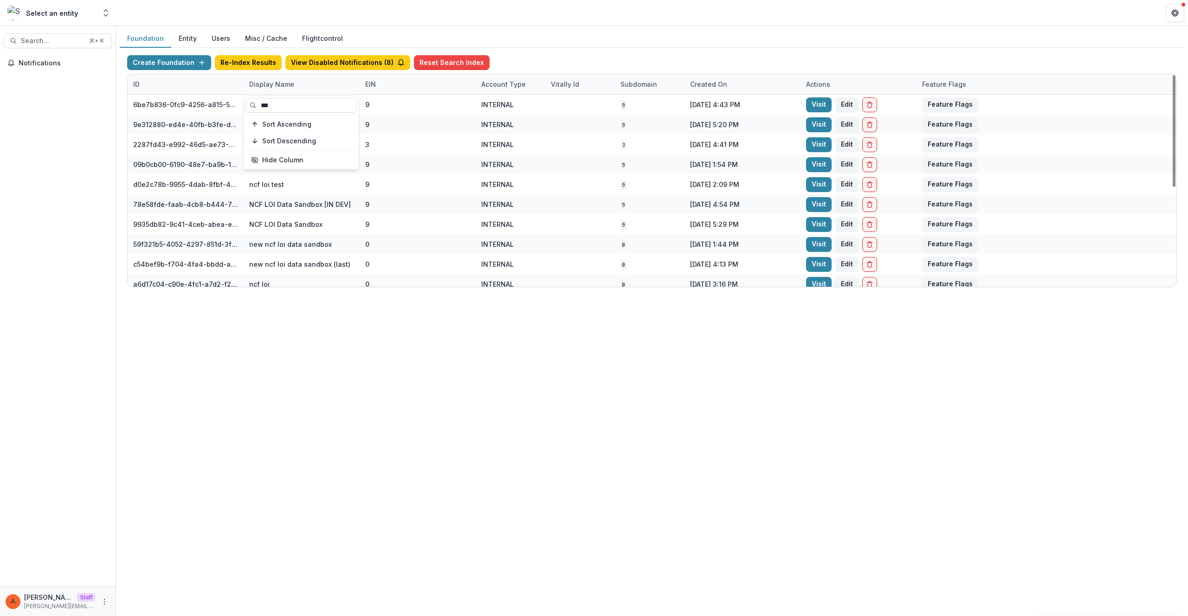
type input "***"
click at [389, 370] on div "Foundation Entity Users Misc / Cache Flightcontrol Create Foundation Re-Index R…" at bounding box center [652, 321] width 1072 height 590
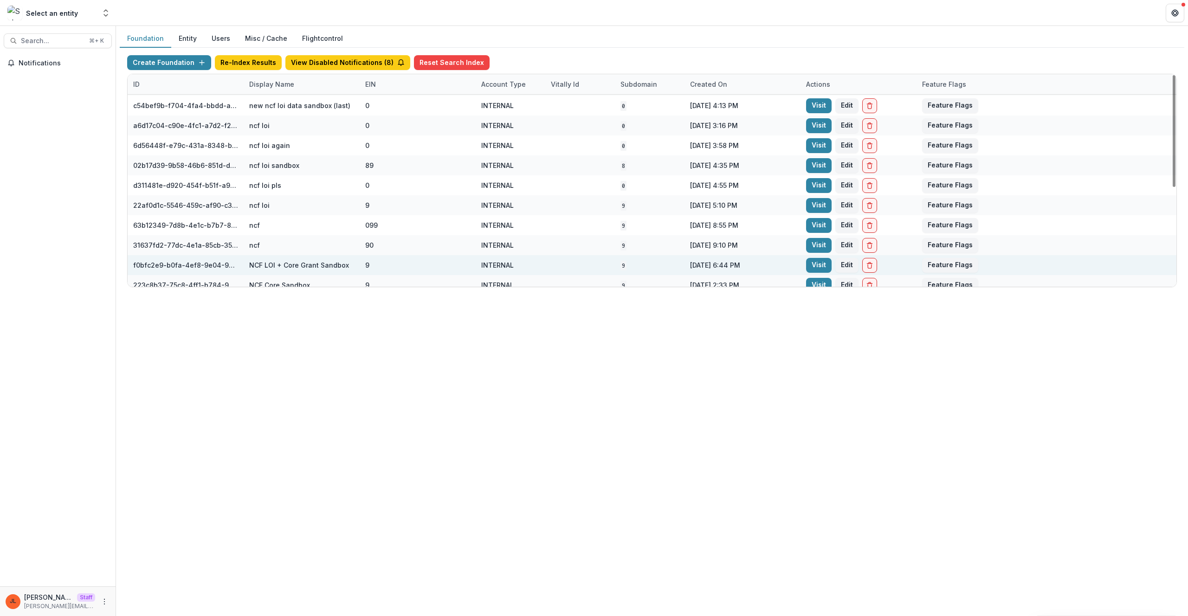
scroll to position [187, 0]
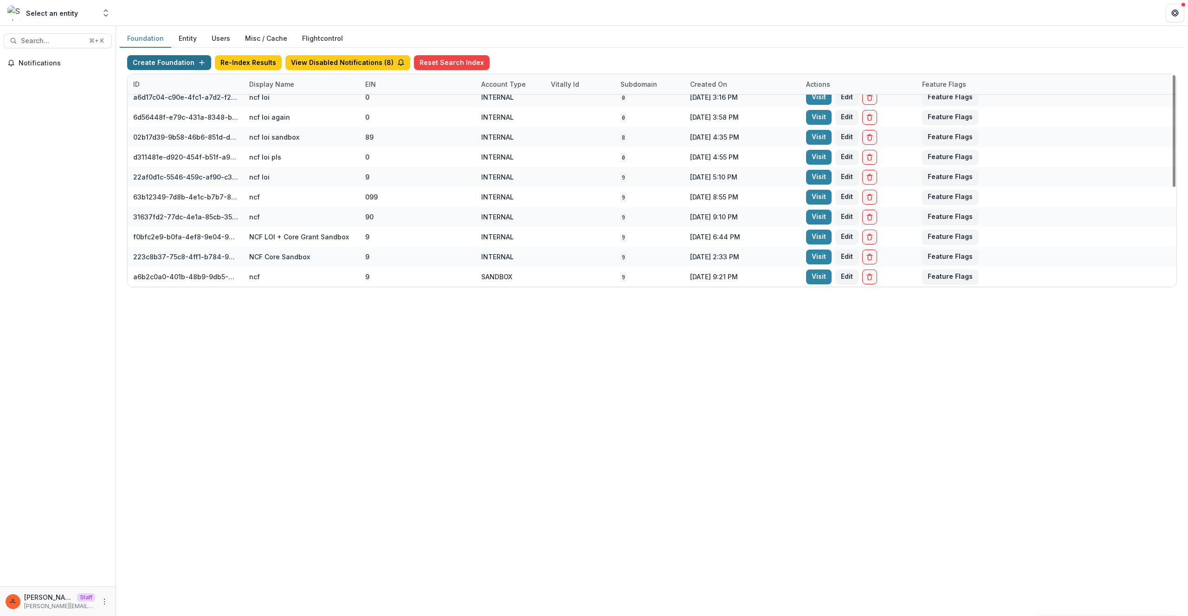
click at [183, 62] on button "Create Foundation" at bounding box center [169, 62] width 84 height 15
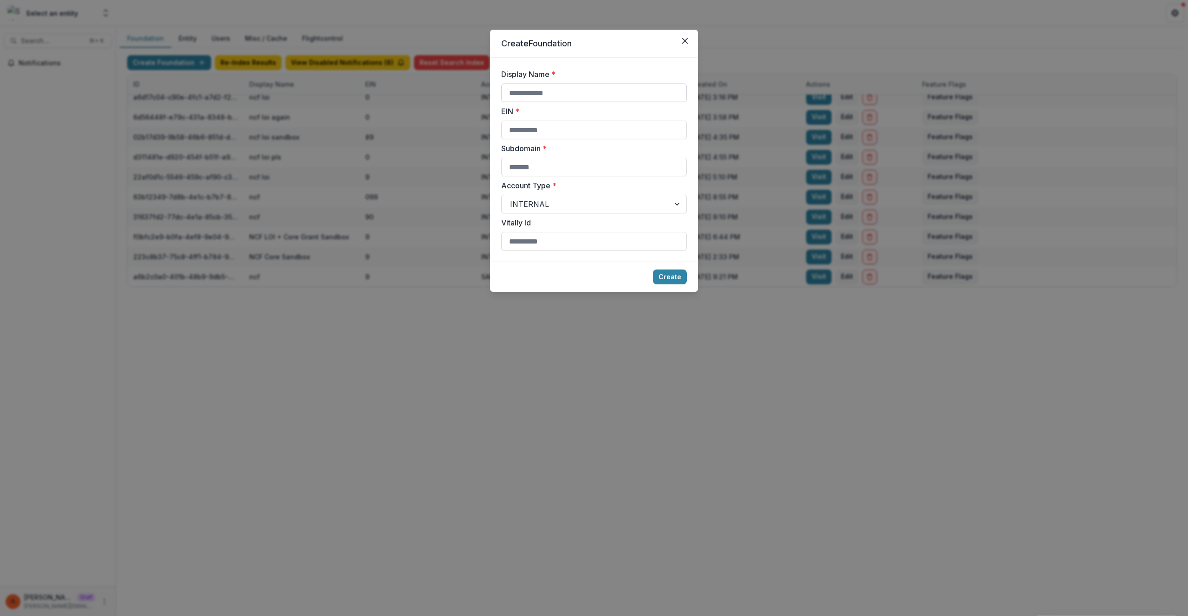
click at [596, 99] on input "Display Name *" at bounding box center [594, 93] width 186 height 19
type input "**********"
type input "*"
click at [653, 270] on button "Create" at bounding box center [670, 277] width 34 height 15
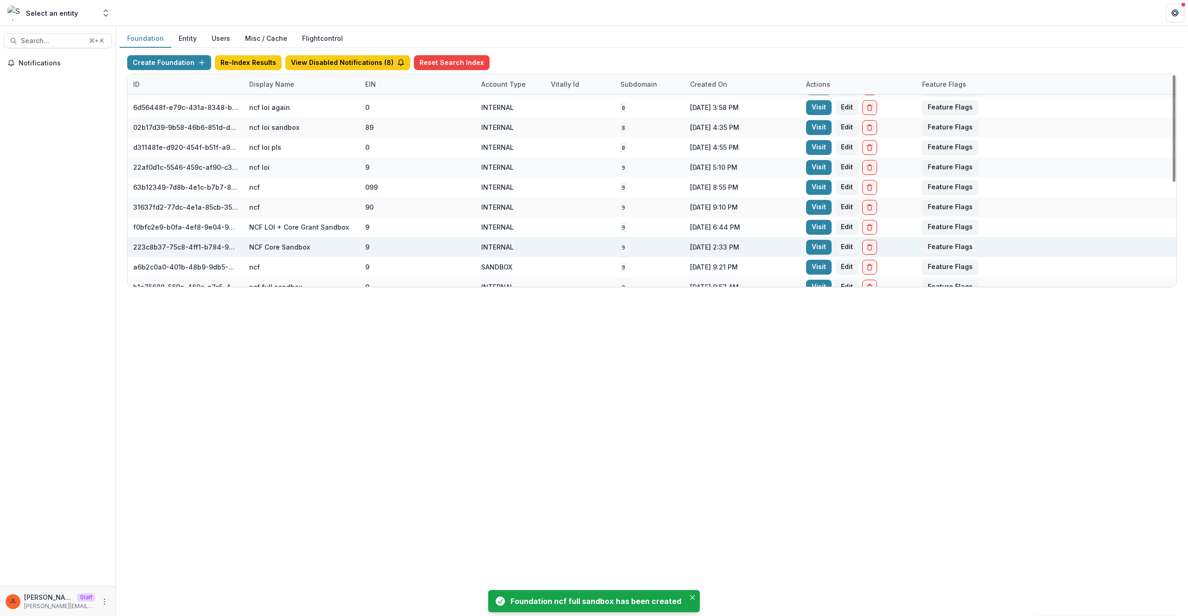
scroll to position [207, 0]
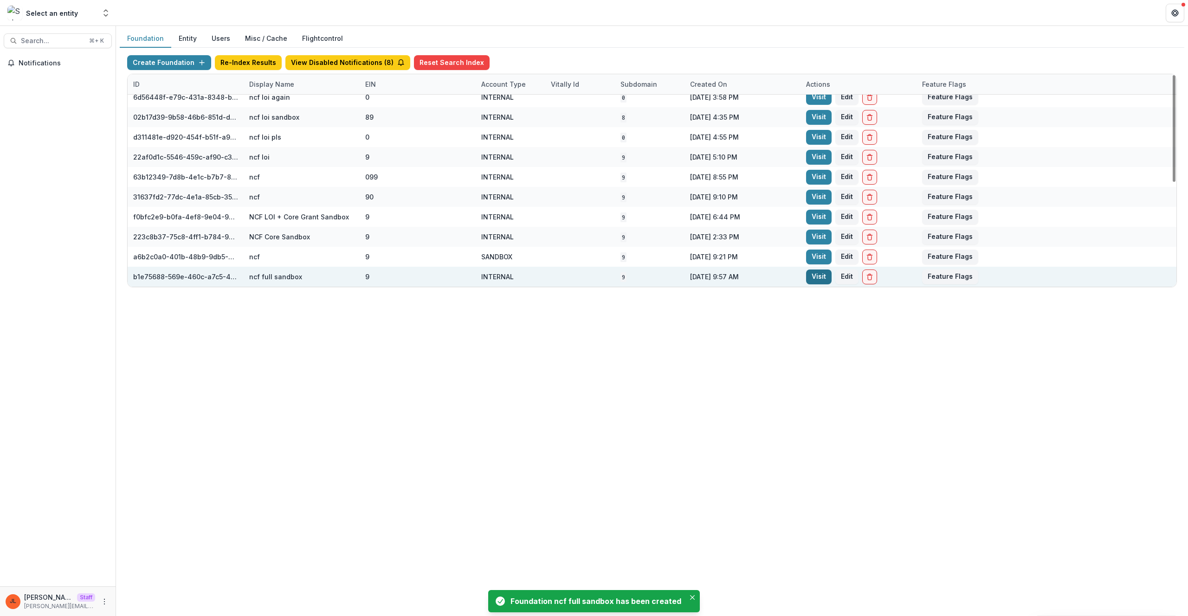
click at [819, 283] on link "Visit" at bounding box center [819, 277] width 26 height 15
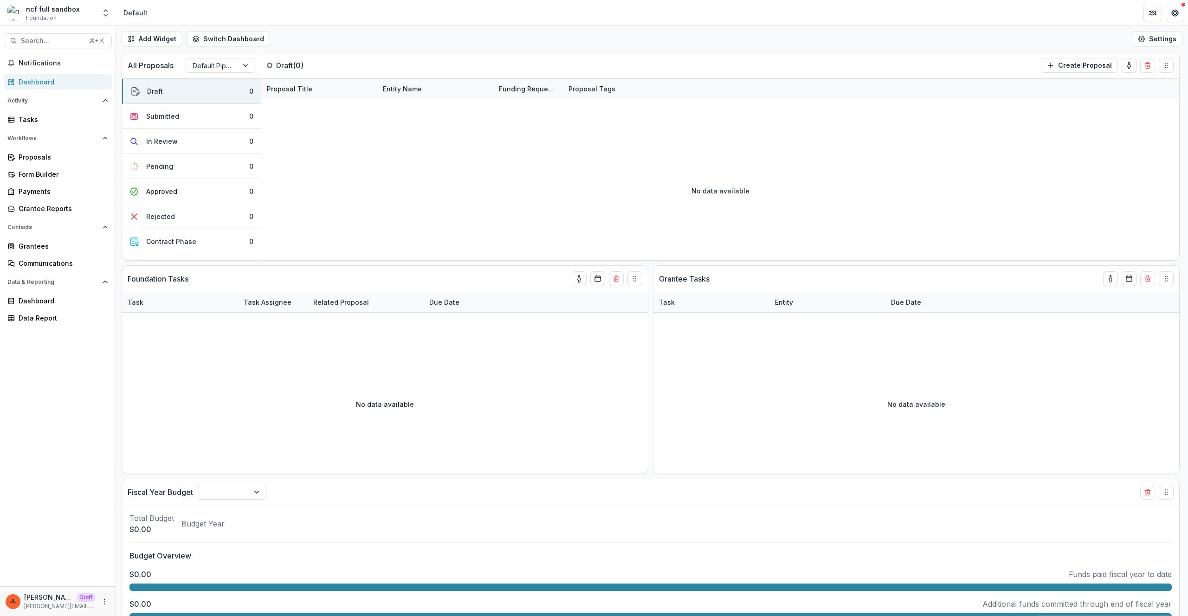
click at [69, 380] on div "Notifications Dashboard Activity Tasks Workflows Proposals Form Builder Payment…" at bounding box center [58, 321] width 116 height 531
click at [103, 599] on icon "More" at bounding box center [104, 601] width 7 height 7
click at [180, 578] on link "User Settings" at bounding box center [165, 581] width 99 height 15
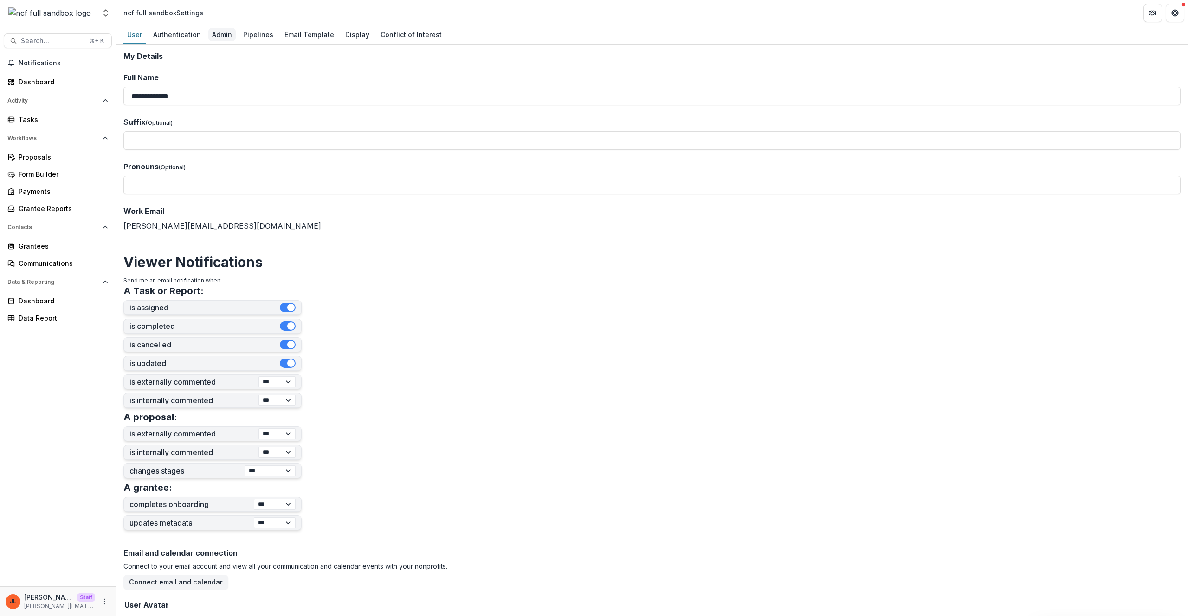
click at [214, 32] on div "Admin" at bounding box center [221, 34] width 27 height 13
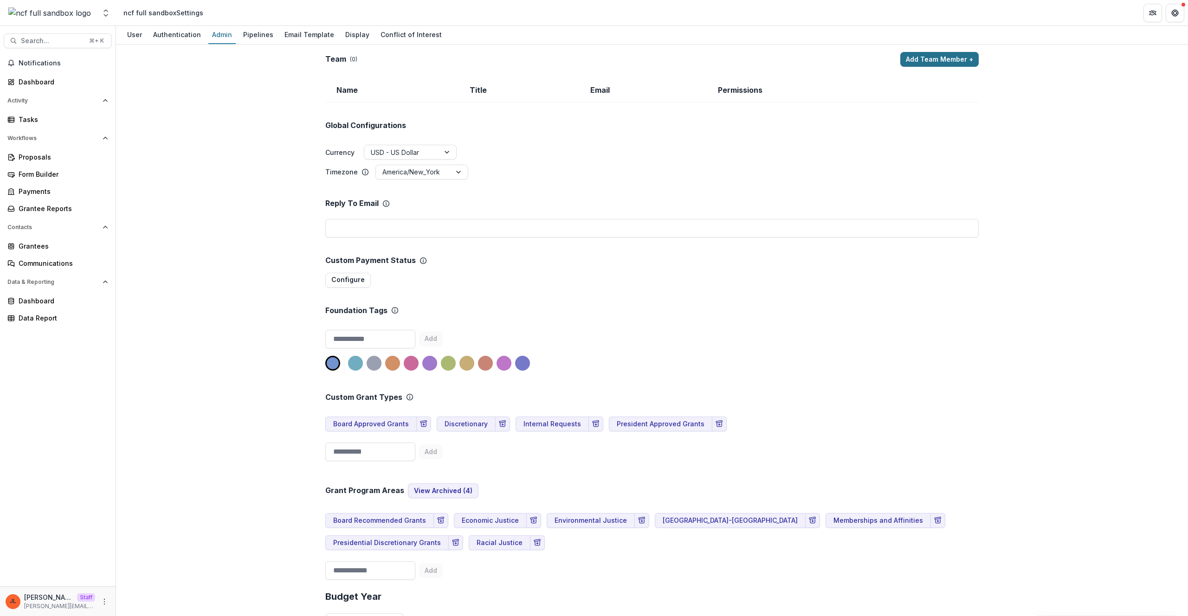
click at [956, 59] on button "Add Team Member +" at bounding box center [939, 59] width 78 height 15
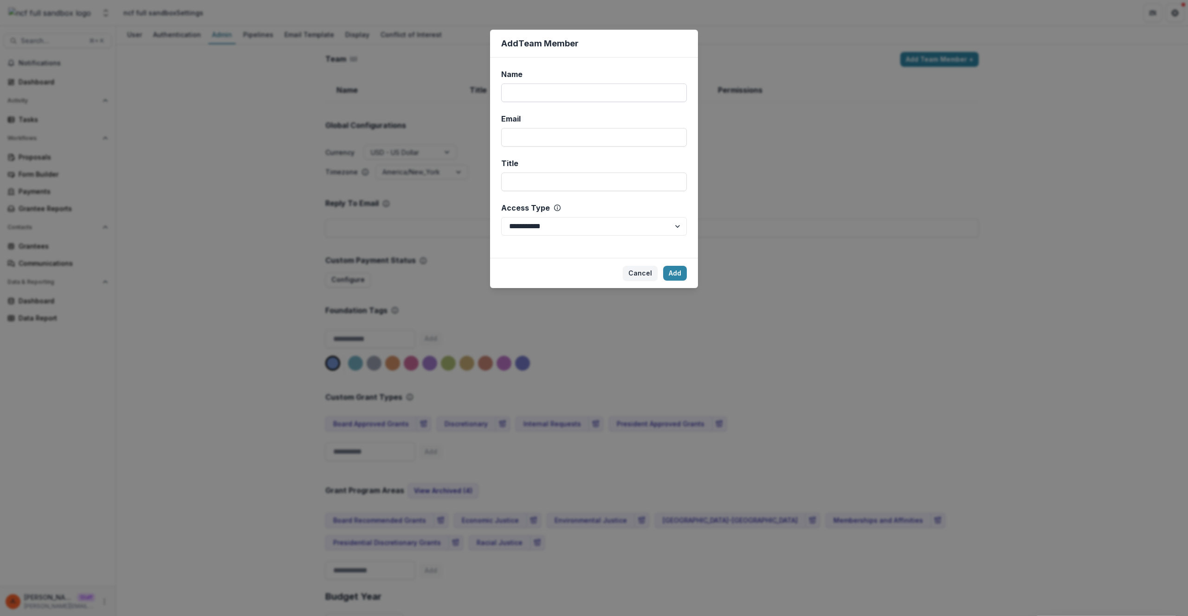
click at [620, 98] on input "Name" at bounding box center [594, 93] width 186 height 19
type input "****"
type input "**********"
select select "*****"
click button "Add" at bounding box center [675, 273] width 24 height 15
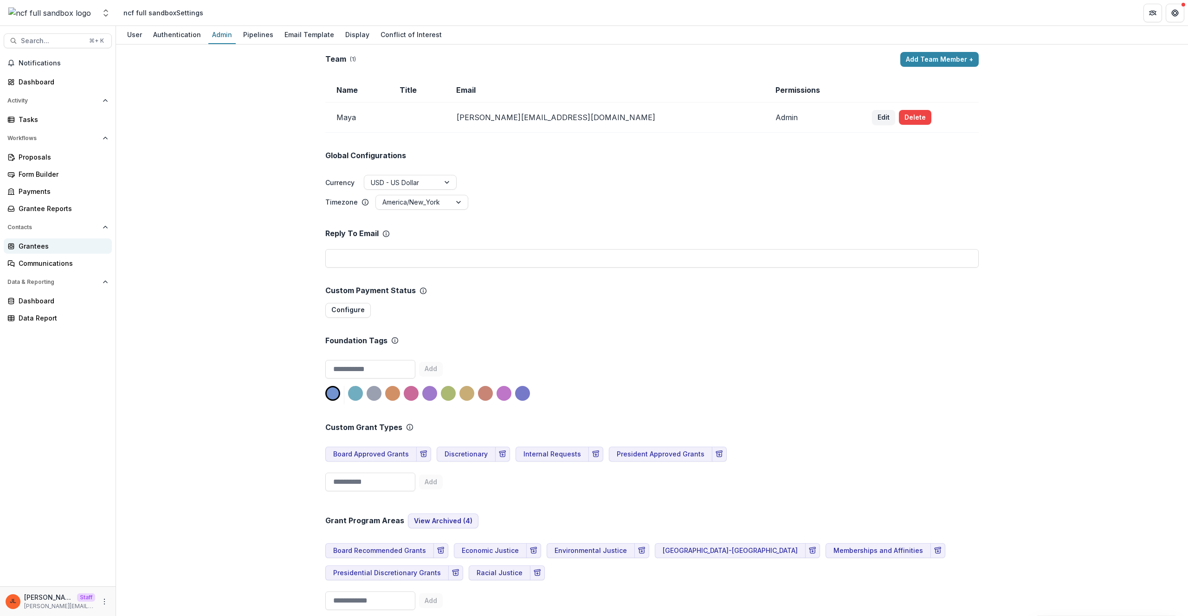
click at [42, 242] on div "Grantees" at bounding box center [62, 246] width 86 height 10
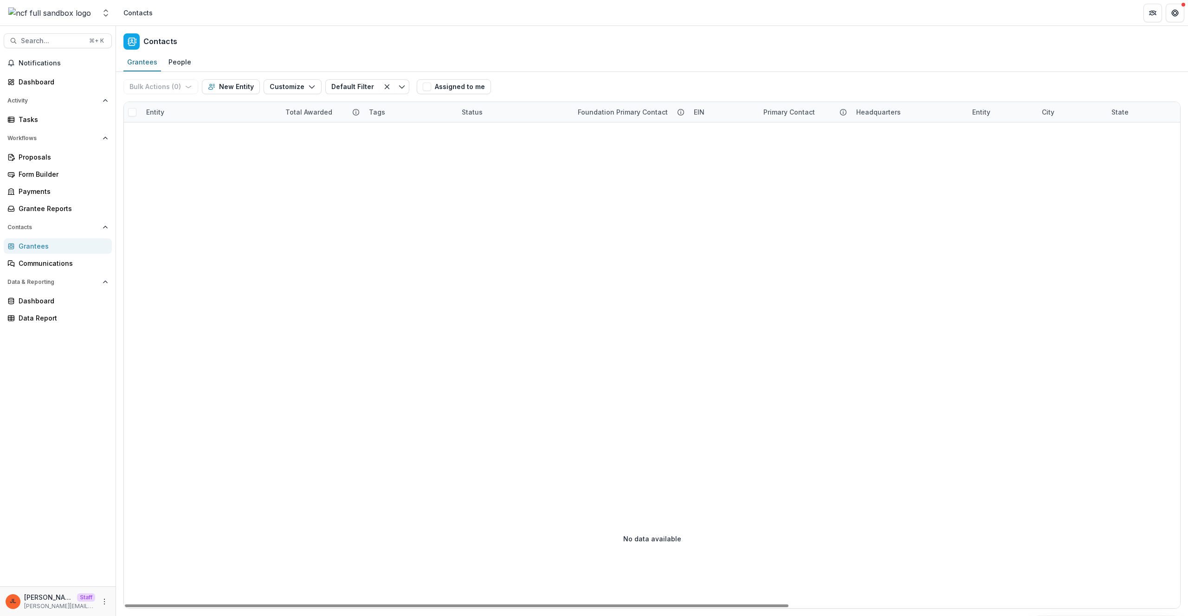
click at [290, 75] on div "Bulk Actions ( 0 ) Send Email Create Proposals Create Tasks New Entity Customiz…" at bounding box center [268, 87] width 290 height 30
click at [298, 95] on div "Bulk Actions ( 0 ) Send Email Create Proposals Create Tasks New Entity Customiz…" at bounding box center [268, 87] width 290 height 30
click at [298, 88] on button "Customize" at bounding box center [293, 86] width 58 height 15
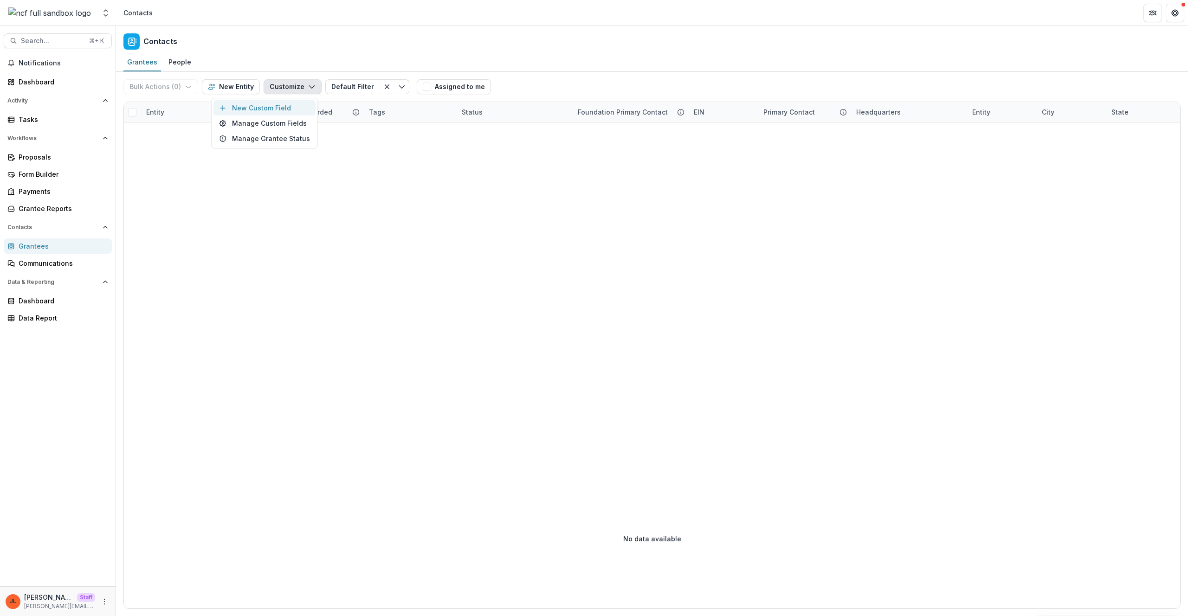
click at [299, 109] on button "New Custom Field" at bounding box center [264, 107] width 102 height 15
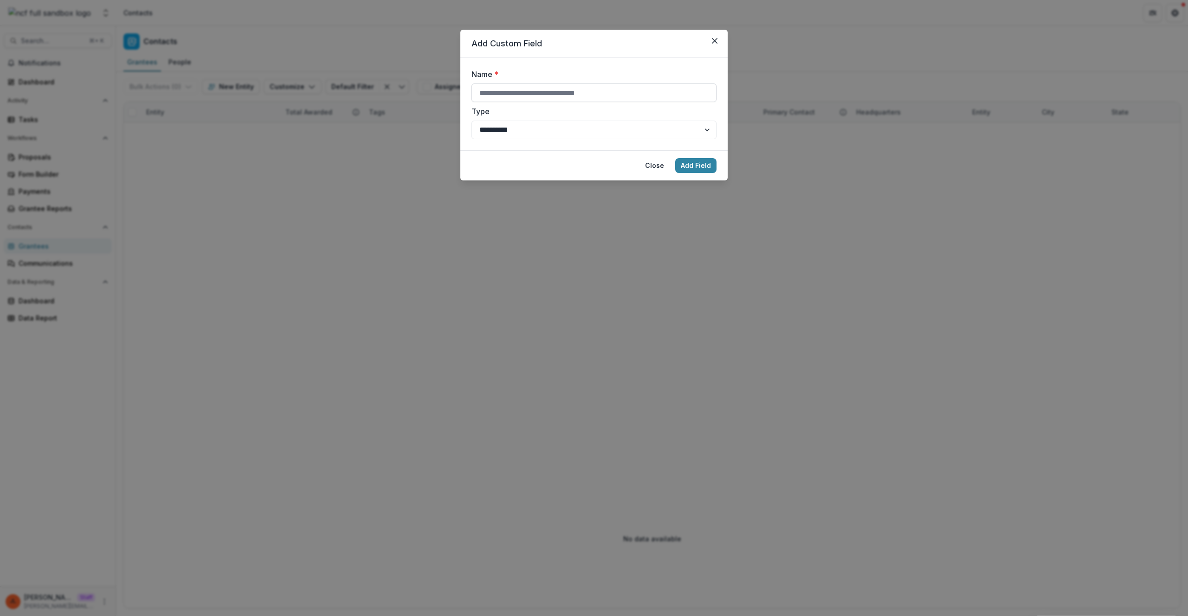
click at [642, 88] on input "Name *" at bounding box center [593, 93] width 245 height 19
type input "*****"
click at [675, 158] on button "Add Field" at bounding box center [695, 165] width 41 height 15
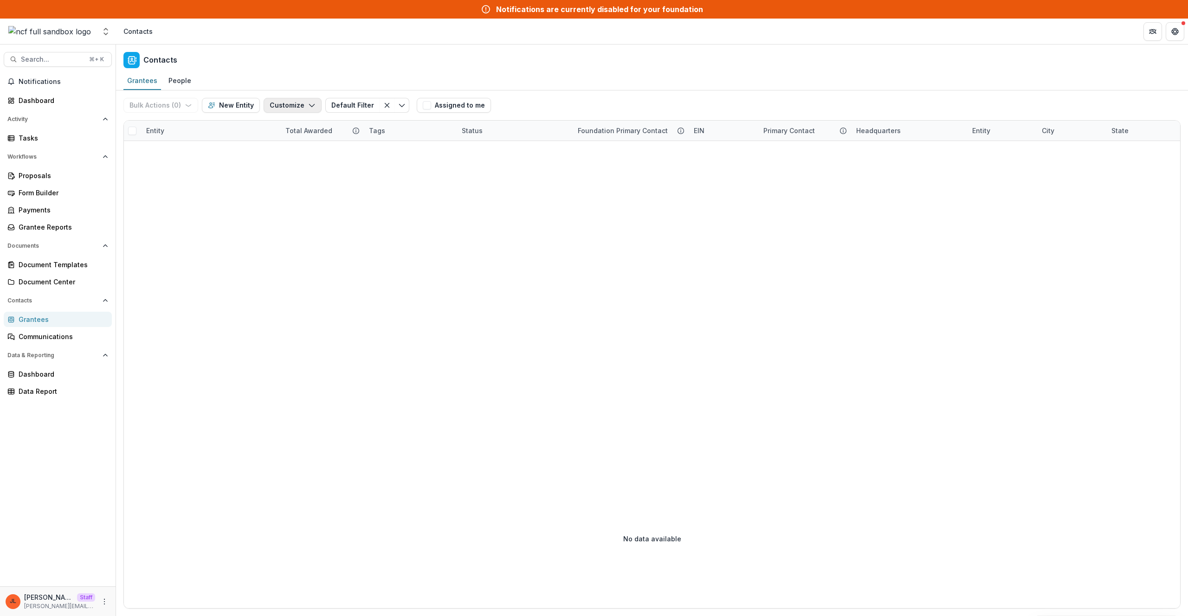
click at [290, 109] on button "Customize" at bounding box center [293, 105] width 58 height 15
click at [295, 126] on button "New Custom Field" at bounding box center [264, 126] width 102 height 15
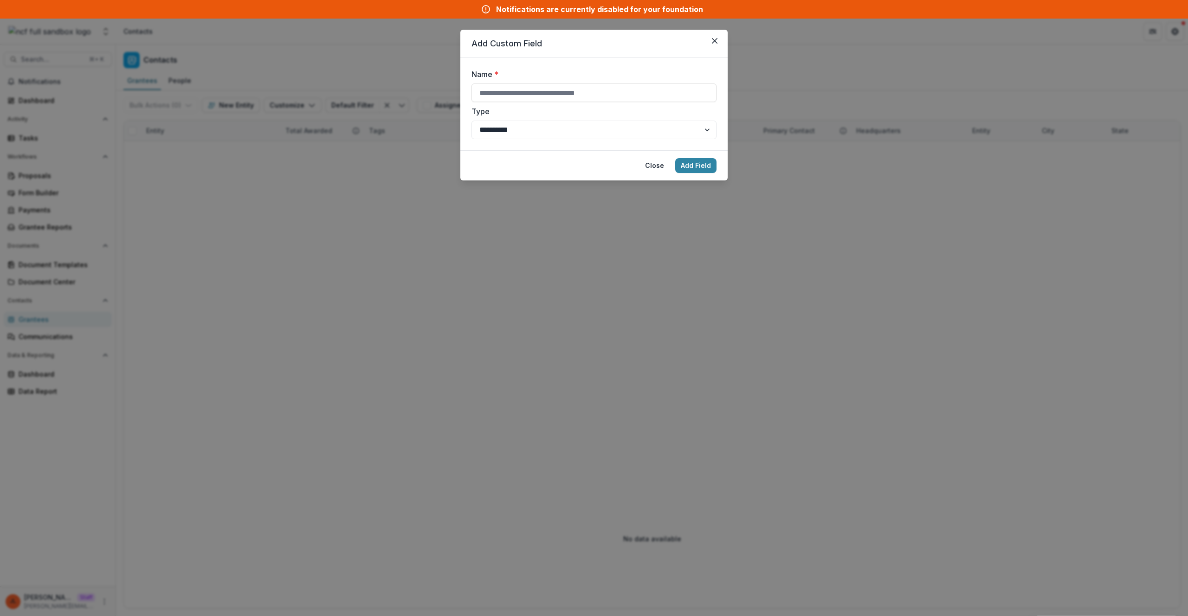
click at [563, 103] on div "**********" at bounding box center [593, 104] width 245 height 71
click at [583, 103] on div "**********" at bounding box center [593, 104] width 245 height 71
type input "**********"
click at [675, 158] on button "Add Field" at bounding box center [695, 165] width 41 height 15
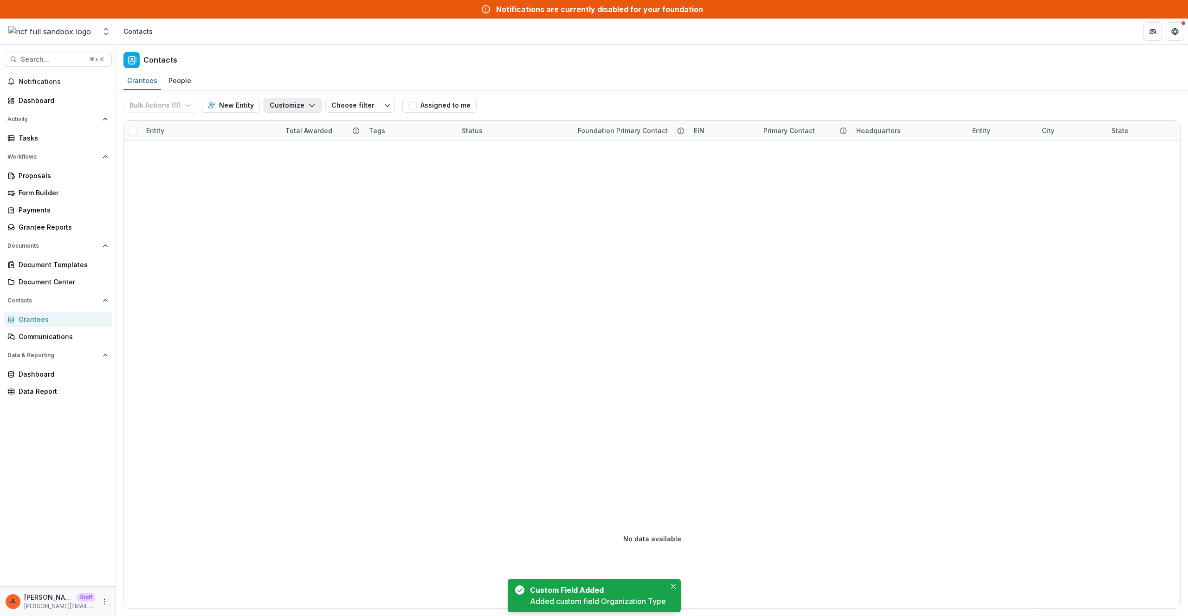
click at [299, 108] on button "Customize" at bounding box center [293, 105] width 58 height 15
click at [296, 136] on button "Manage Custom Fields" at bounding box center [264, 141] width 102 height 15
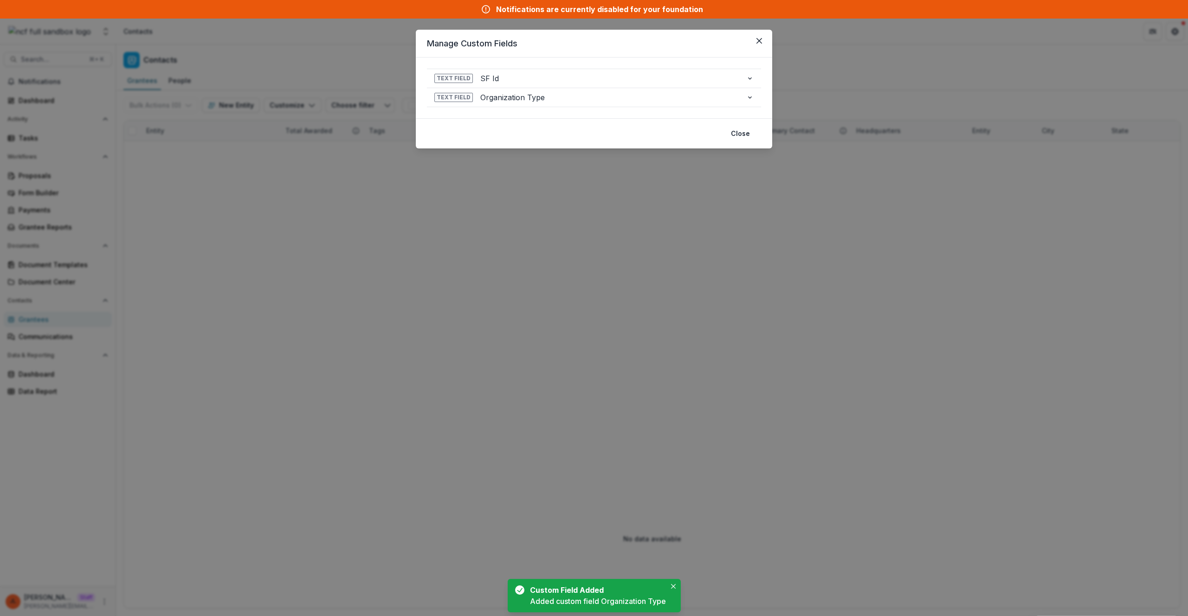
click at [519, 283] on div "**********" at bounding box center [594, 308] width 1188 height 616
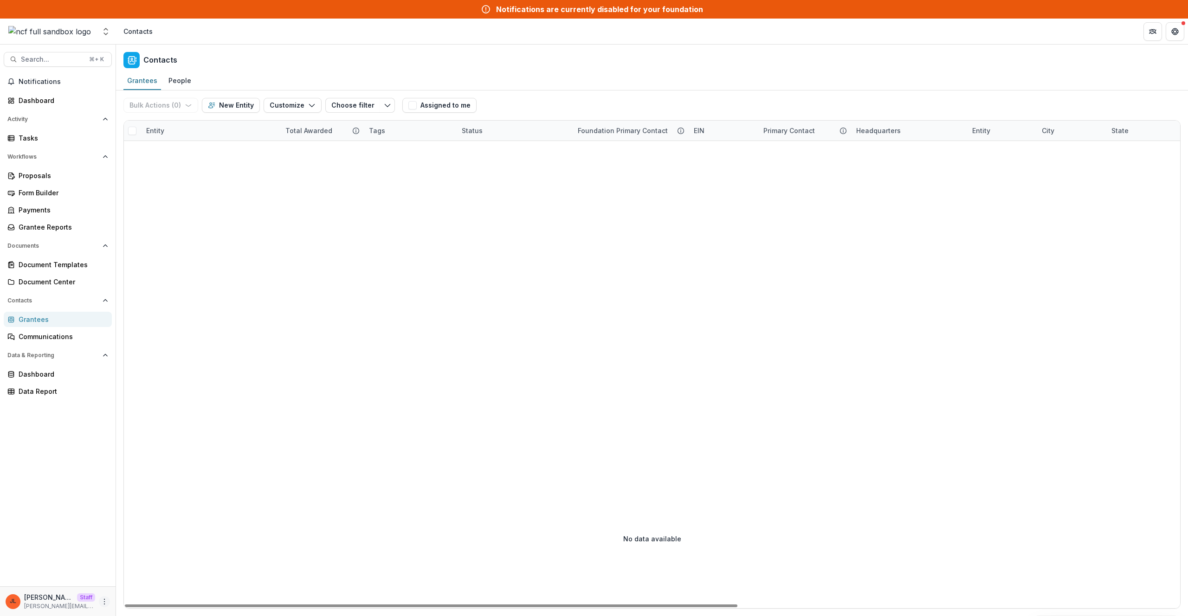
click at [107, 604] on icon "More" at bounding box center [104, 601] width 7 height 7
click at [149, 587] on link "User Settings" at bounding box center [165, 581] width 99 height 15
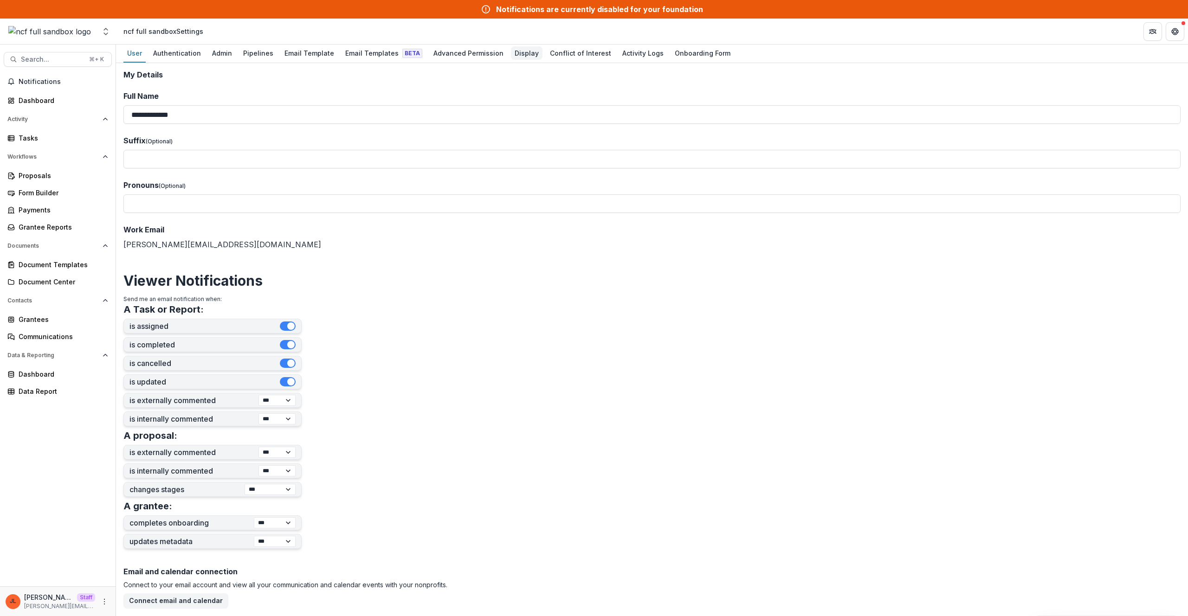
click at [515, 48] on div "Display" at bounding box center [527, 52] width 32 height 13
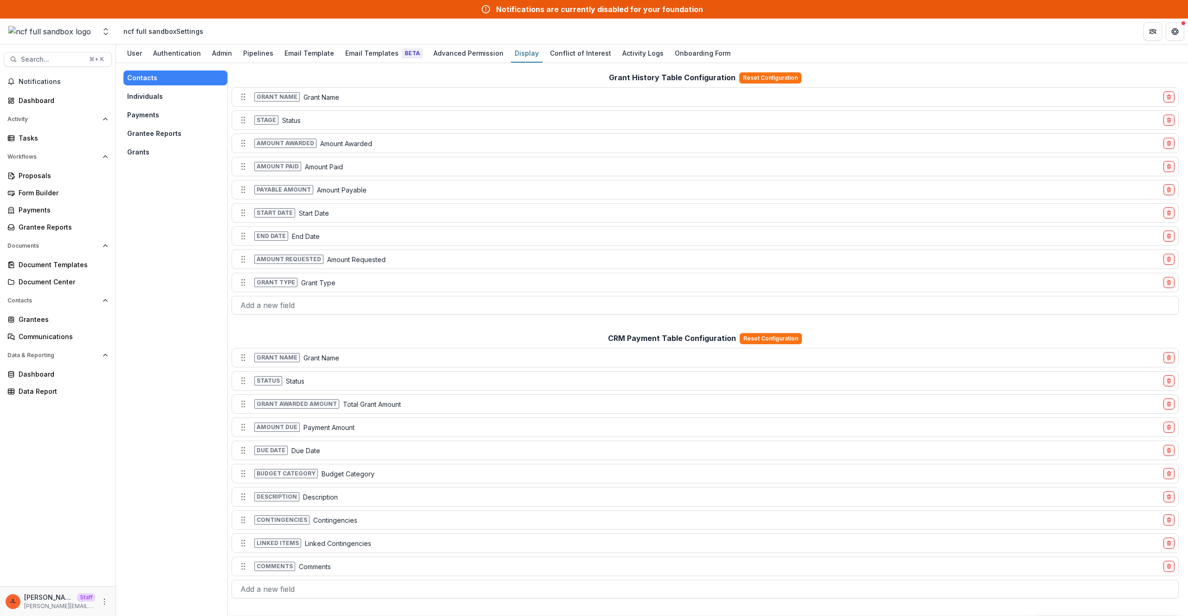
click at [146, 149] on button "Grants" at bounding box center [175, 152] width 104 height 15
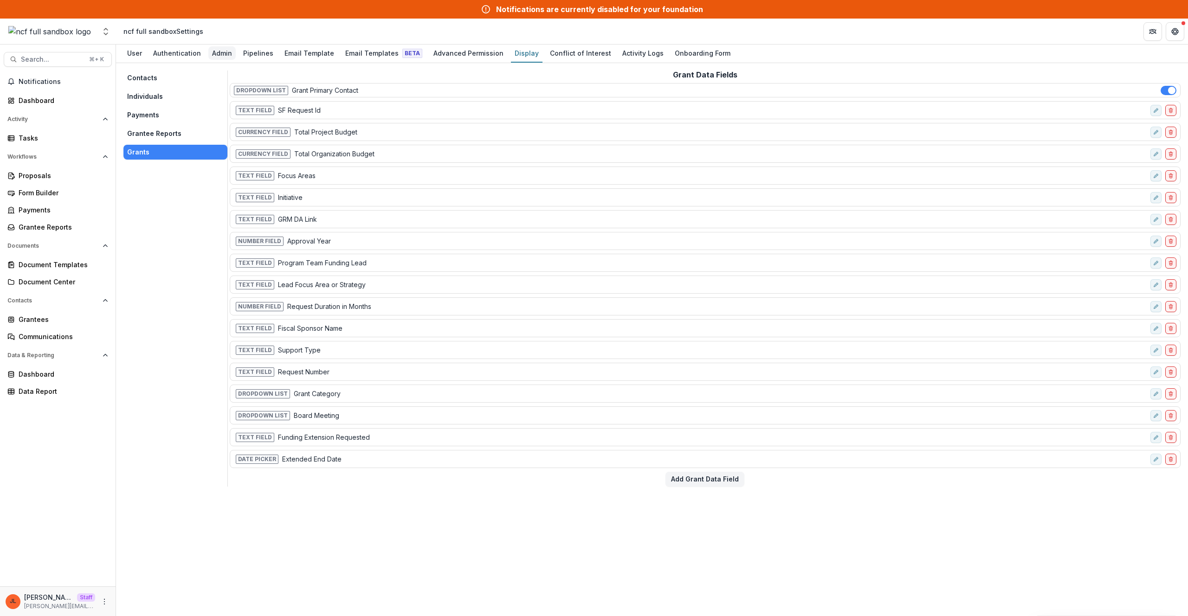
click at [215, 55] on div "Admin" at bounding box center [221, 52] width 27 height 13
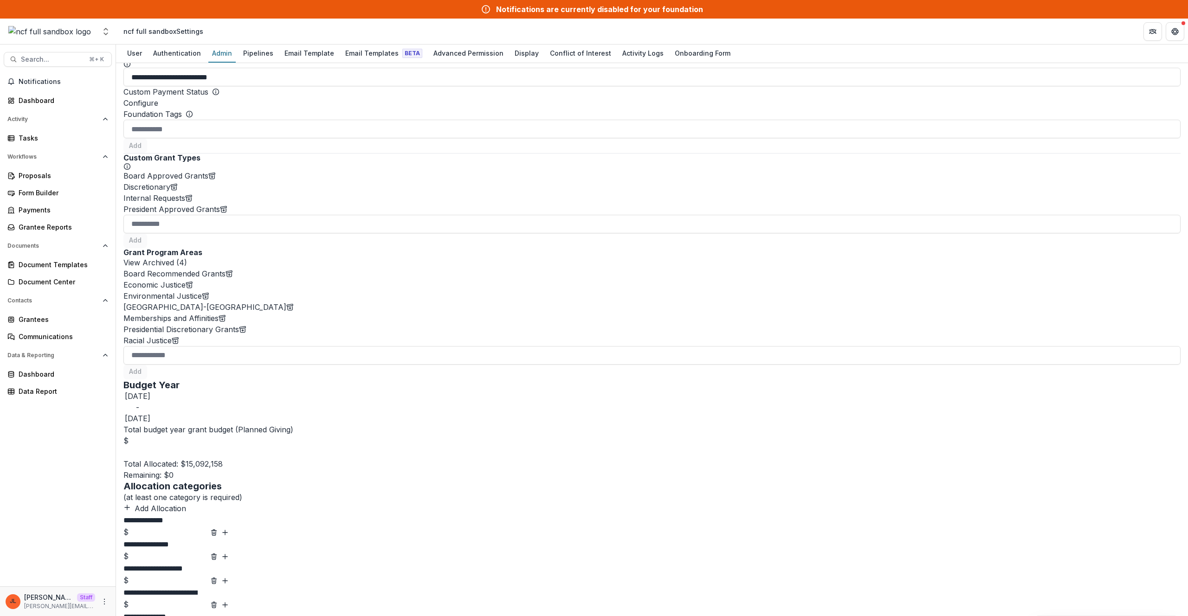
scroll to position [290, 0]
